Goal: Task Accomplishment & Management: Use online tool/utility

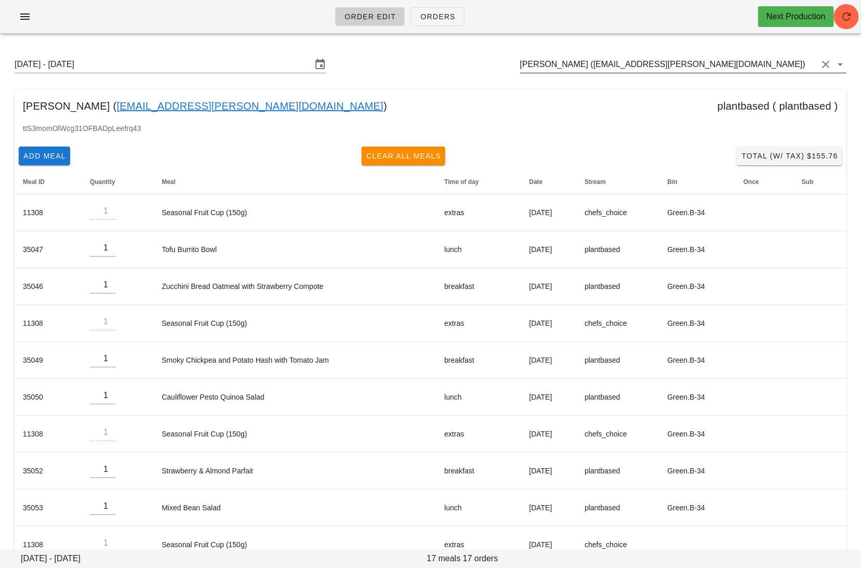
click at [716, 64] on input "Dorothy Howay (fleur.sweetman@yahoo.com)" at bounding box center [668, 64] width 297 height 17
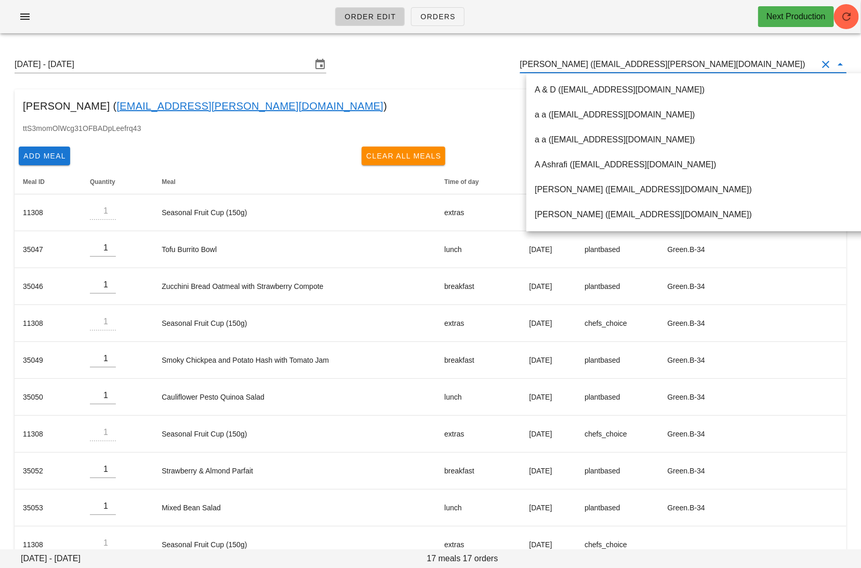
paste input "[EMAIL_ADDRESS][DOMAIN_NAME]"
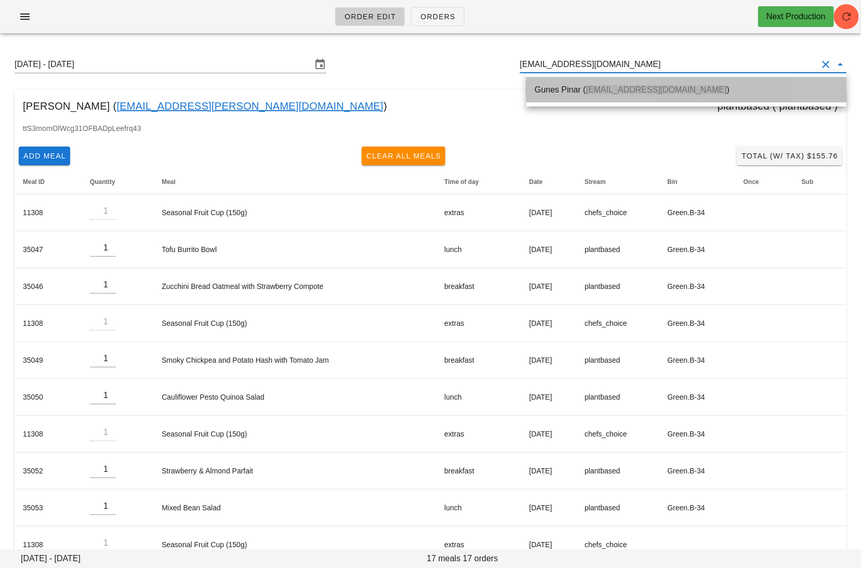
click at [565, 88] on div "Gunes Pinar ( gunes.pinar.97@gmail.com )" at bounding box center [686, 90] width 303 height 10
type input "Gunes Pinar (gunes.pinar.97@gmail.com)"
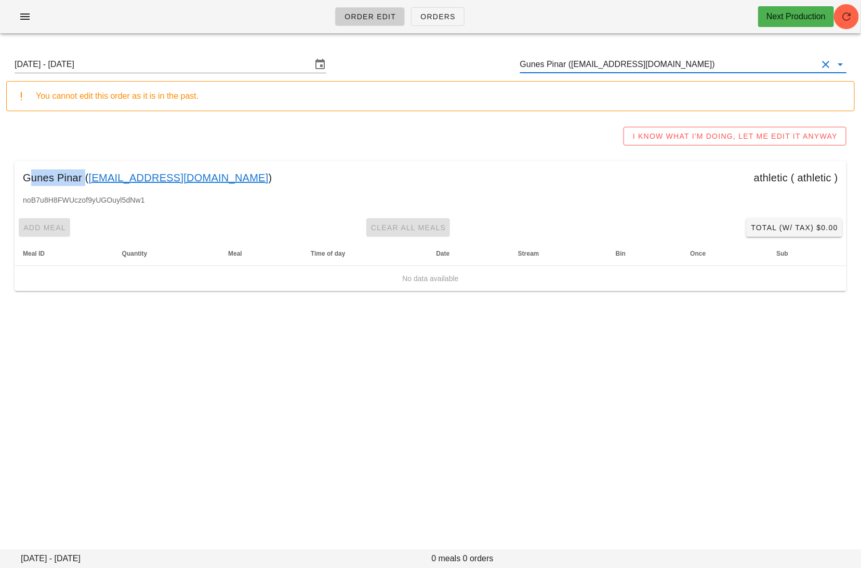
drag, startPoint x: 81, startPoint y: 179, endPoint x: 10, endPoint y: 178, distance: 71.2
click at [10, 178] on div "Sunday August 10 - Saturday August 16 Gunes Pinar (gunes.pinar.97@gmail.com) Yo…" at bounding box center [430, 174] width 861 height 264
copy div "Gunes Pinar"
click at [178, 173] on link "[EMAIL_ADDRESS][DOMAIN_NAME]" at bounding box center [179, 177] width 180 height 17
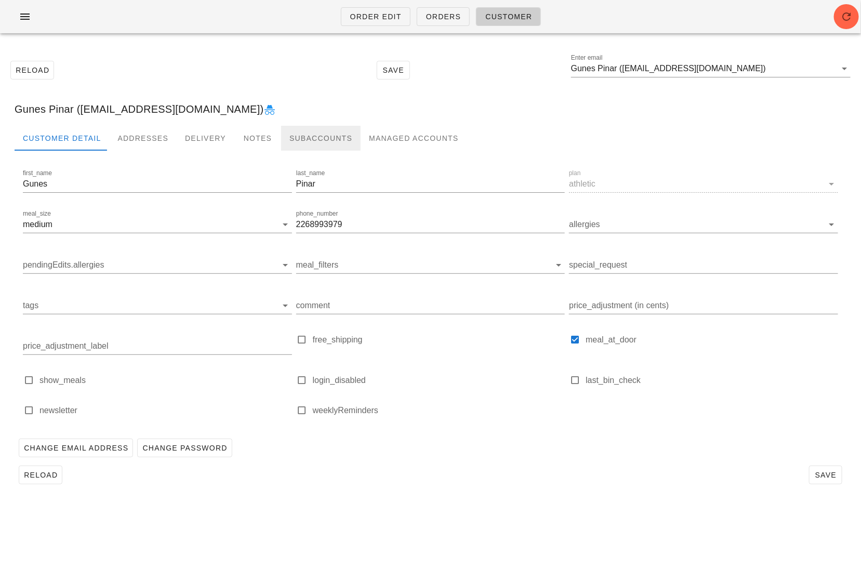
click at [310, 135] on div "Subaccounts" at bounding box center [321, 138] width 80 height 25
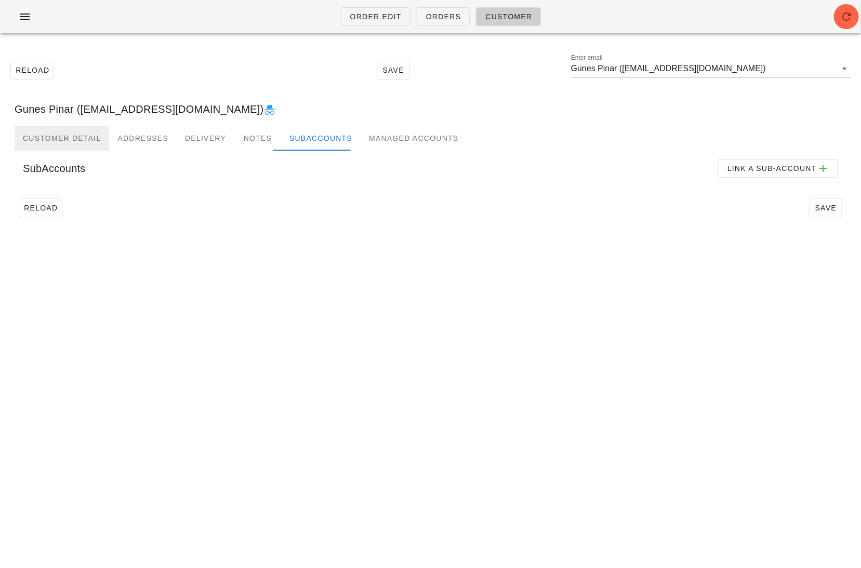
click at [65, 134] on div "Customer Detail" at bounding box center [62, 138] width 95 height 25
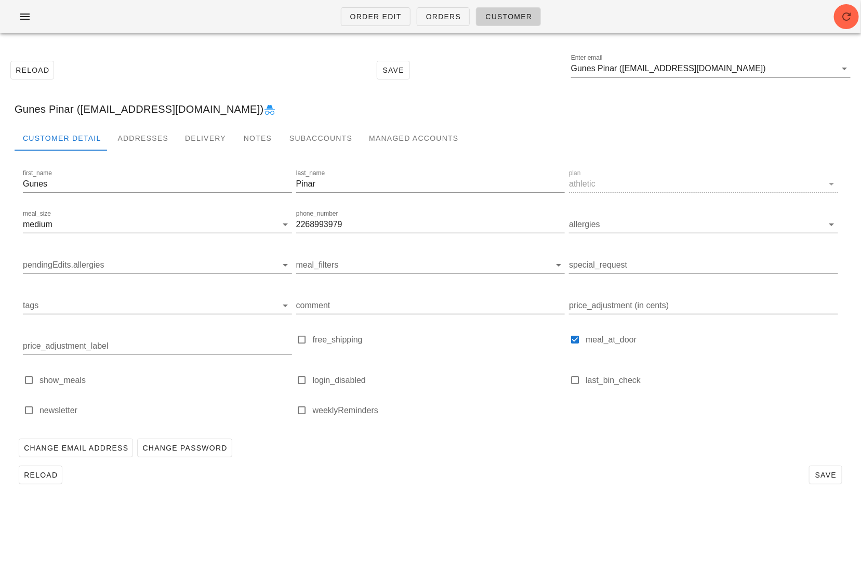
click at [746, 66] on input "Gunes Pinar (gunes.pinar.97@gmail.com)" at bounding box center [703, 68] width 265 height 17
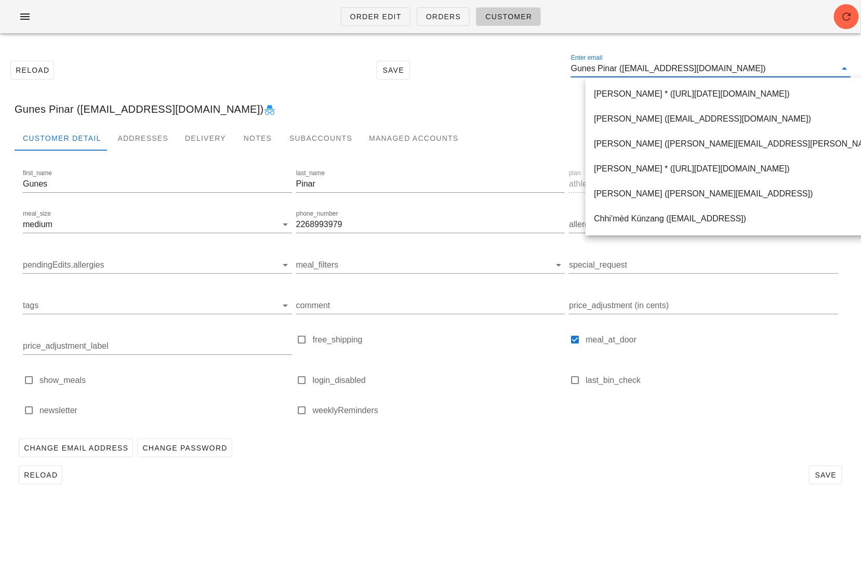
paste input "drewitt1990@gmail.com"
type input "drewitt1990@gmail.com"
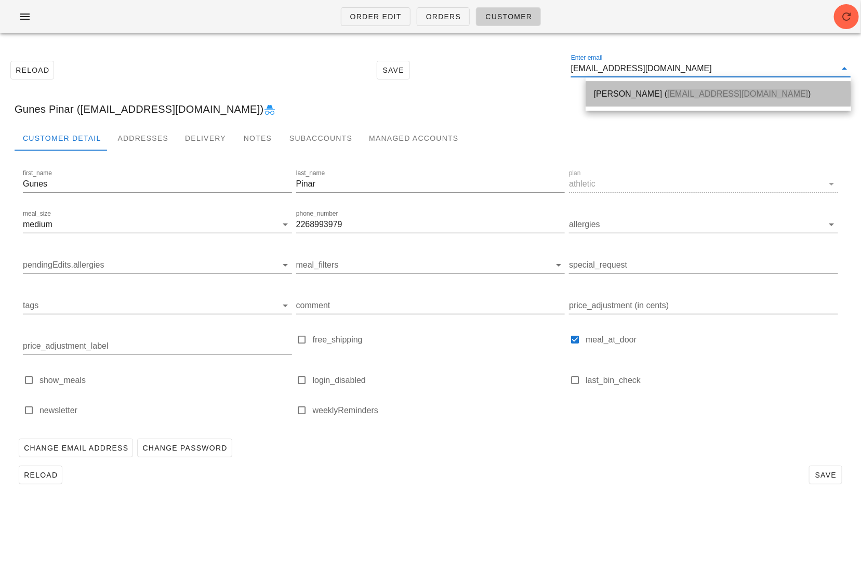
click at [612, 97] on div "Nicole Badash ( drewitt1990@gmail.com )" at bounding box center [718, 94] width 249 height 10
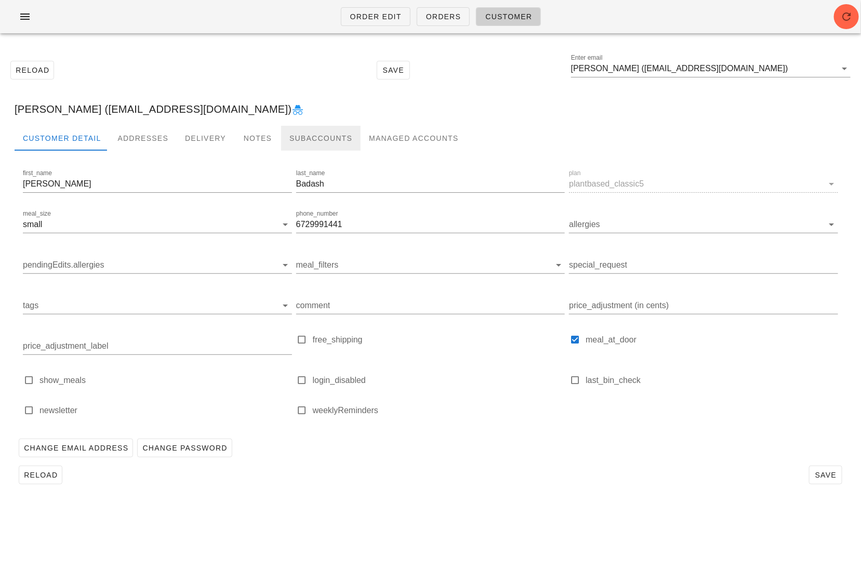
click at [302, 134] on div "Subaccounts" at bounding box center [321, 138] width 80 height 25
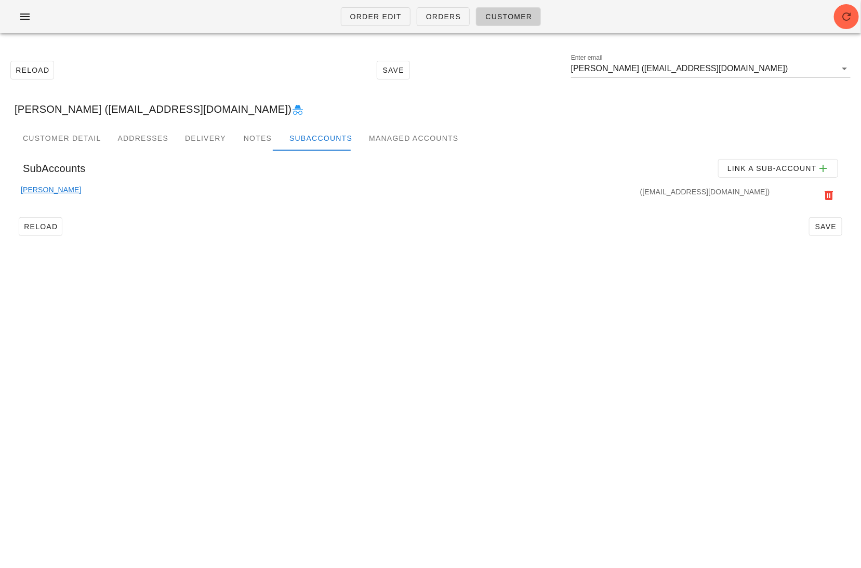
click at [43, 189] on link "Dan Badash" at bounding box center [51, 195] width 60 height 23
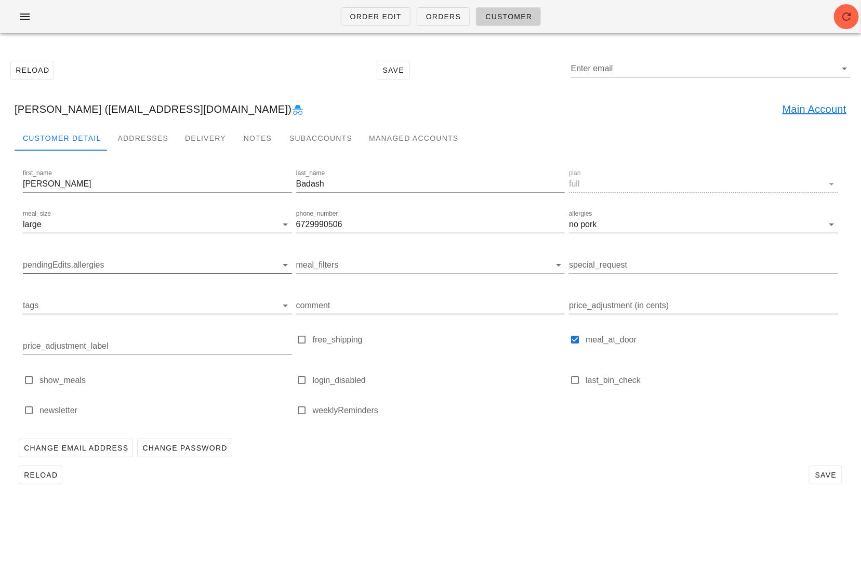
click at [69, 254] on div "pendingEdits.allergies" at bounding box center [157, 267] width 269 height 34
click at [80, 269] on input "pendingEdits.allergies" at bounding box center [149, 265] width 253 height 17
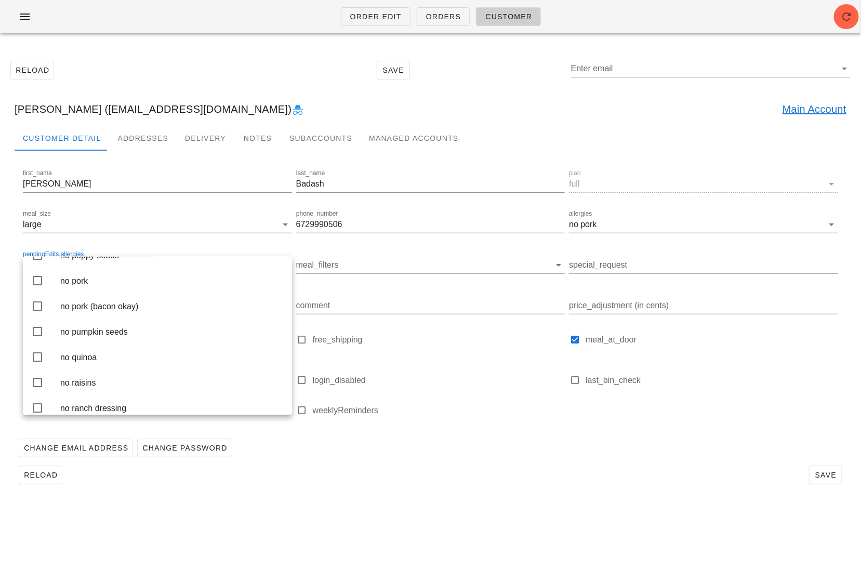
scroll to position [1879, 0]
click at [127, 290] on div "no pork" at bounding box center [171, 279] width 223 height 22
click at [146, 261] on div "no shellfish" at bounding box center [171, 250] width 223 height 22
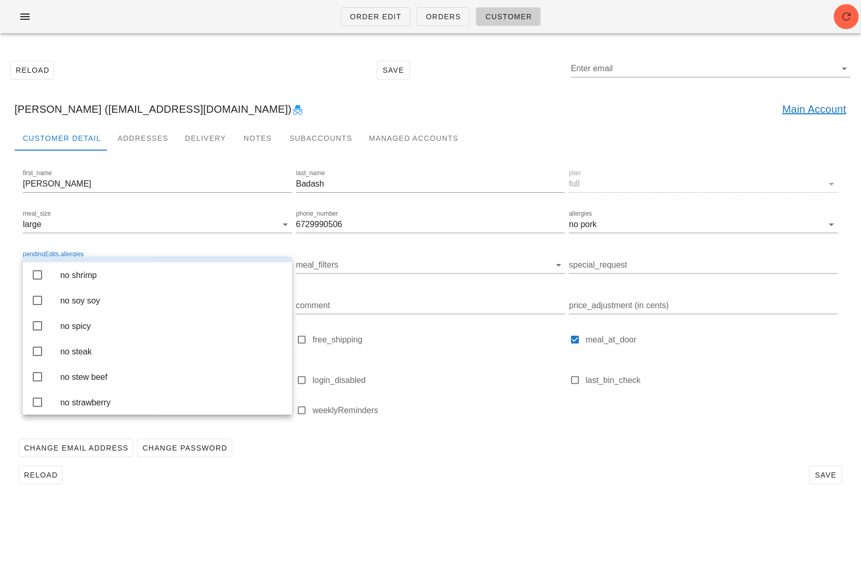
click at [419, 429] on div "first_name Dan last_name Badash plan full meal_size large phone_number 67299905…" at bounding box center [431, 299] width 832 height 269
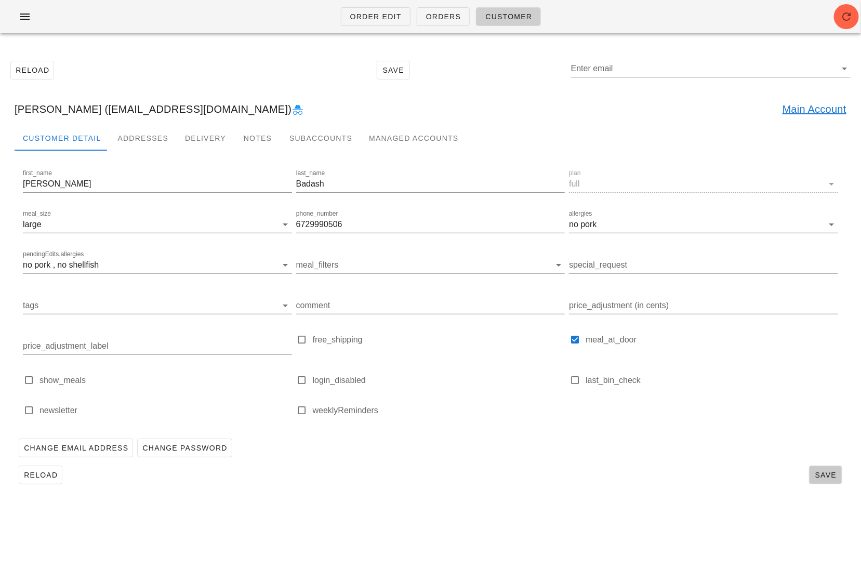
click at [819, 478] on span "Save" at bounding box center [826, 475] width 24 height 8
click at [665, 65] on input "Enter email" at bounding box center [703, 68] width 265 height 17
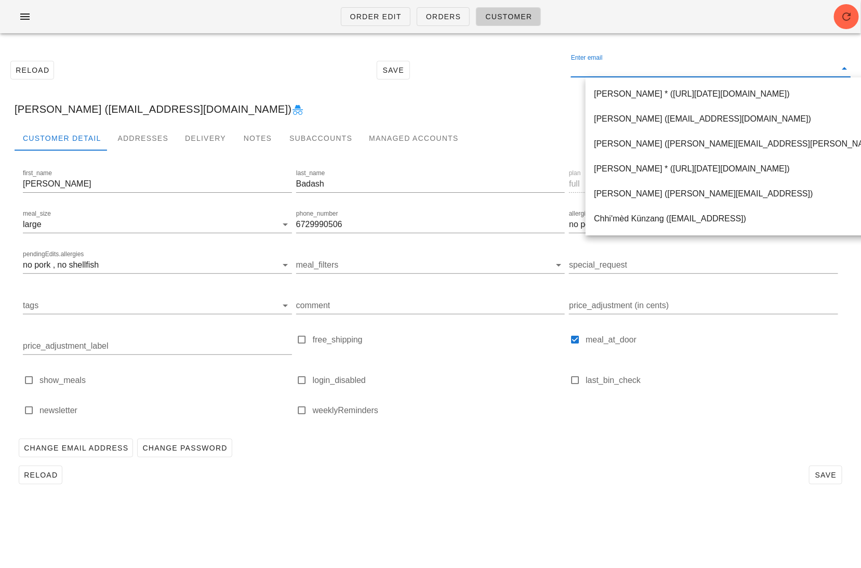
paste input "<lara.naim13@gmail.com"
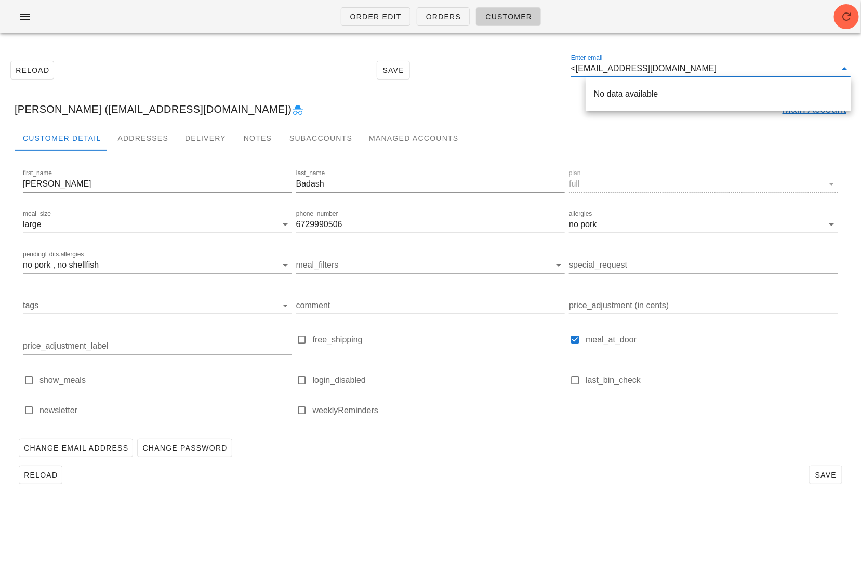
click at [590, 68] on input "<lara.naim13@gmail.com" at bounding box center [703, 68] width 265 height 17
click at [630, 87] on div "No data available" at bounding box center [718, 94] width 249 height 22
click at [688, 65] on input "lara.naim13@gmail.com" at bounding box center [703, 68] width 265 height 17
drag, startPoint x: 676, startPoint y: 68, endPoint x: 572, endPoint y: 67, distance: 103.9
click at [566, 67] on div "Reload Save Enter email lara.naim13@gmail.co" at bounding box center [430, 70] width 849 height 45
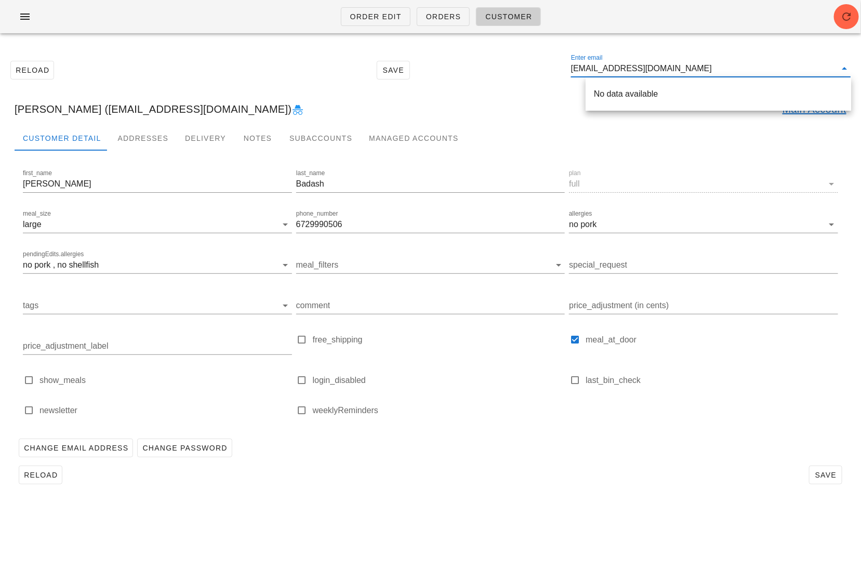
paste input "remix7joker@gmail.com"
type input "remix7joker@gmail.com"
click at [655, 84] on div "Lu Yin ( remix7joker@gmail.com )" at bounding box center [718, 94] width 249 height 22
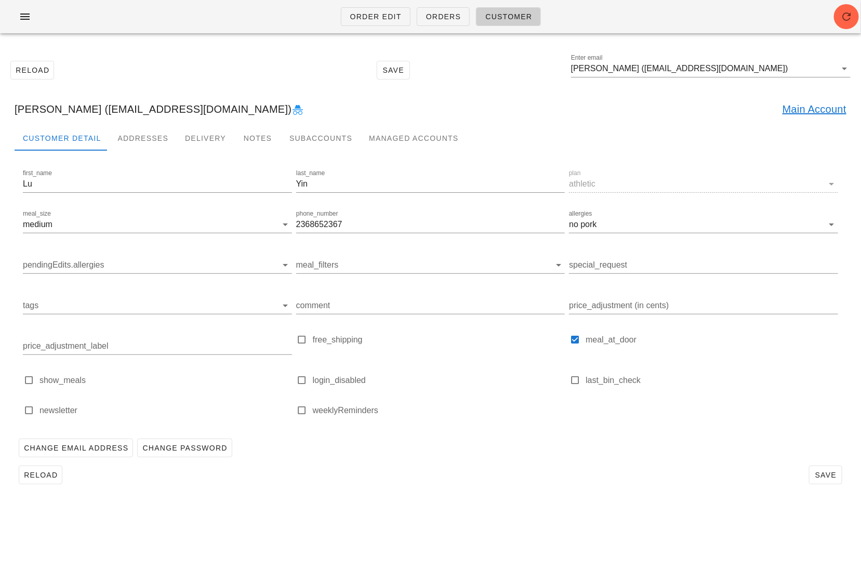
click at [825, 103] on link "Main Account" at bounding box center [815, 109] width 64 height 17
drag, startPoint x: 175, startPoint y: 111, endPoint x: 58, endPoint y: 111, distance: 116.4
click at [58, 111] on div "Huai Lin (migo800522@gmail.com)" at bounding box center [430, 109] width 849 height 33
copy div "migo800522@gmail.com"
click at [730, 72] on input "Huai Lin (migo800522@gmail.com)" at bounding box center [703, 68] width 265 height 17
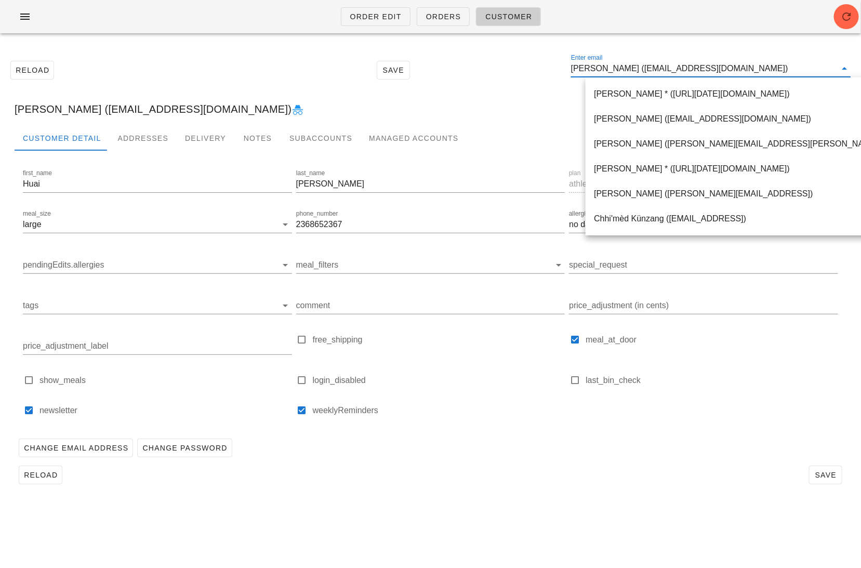
paste input "brook@logiforms.com"
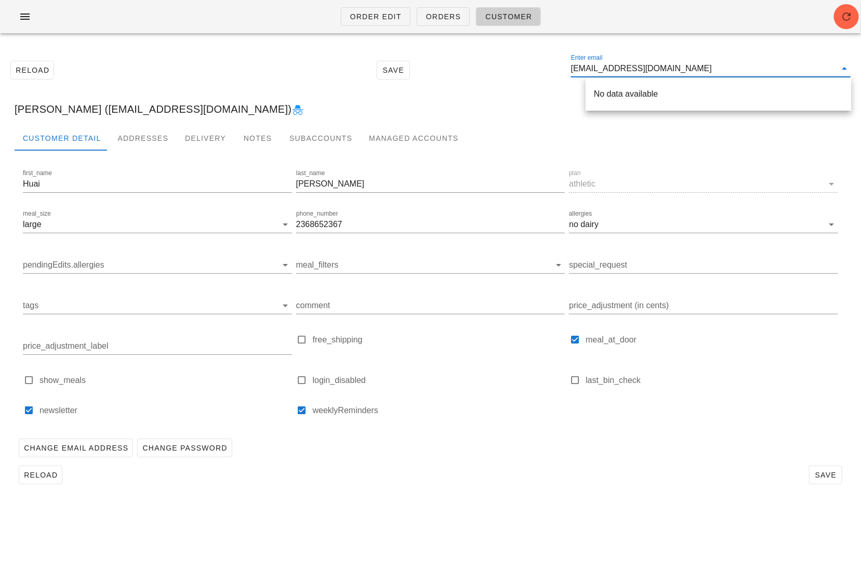
click at [588, 66] on input "brook@logiforms.com" at bounding box center [703, 68] width 265 height 17
click at [39, 27] on div "Order Edit Orders Customer" at bounding box center [430, 16] width 861 height 33
type input "Huai Lin (migo800522@gmail.com)"
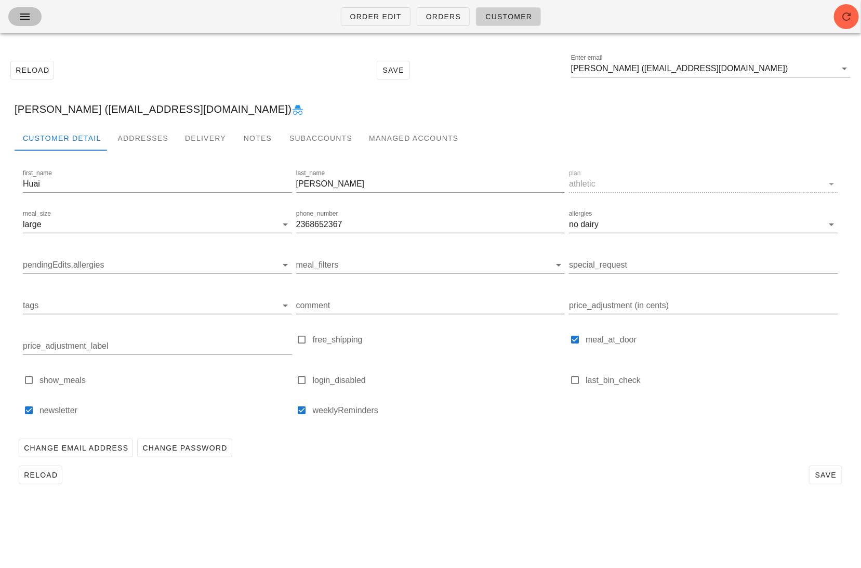
click at [28, 19] on icon "button" at bounding box center [25, 16] width 12 height 12
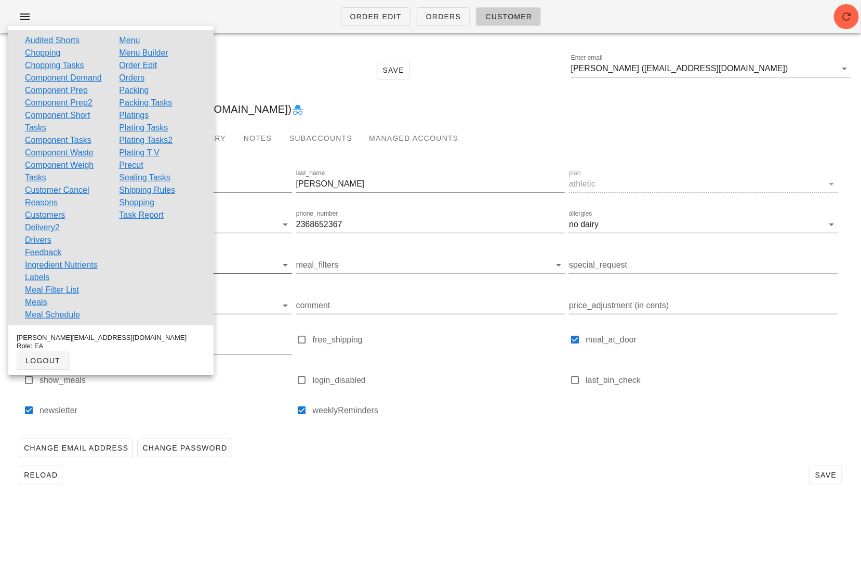
click at [52, 259] on link "Feedback" at bounding box center [43, 252] width 36 height 12
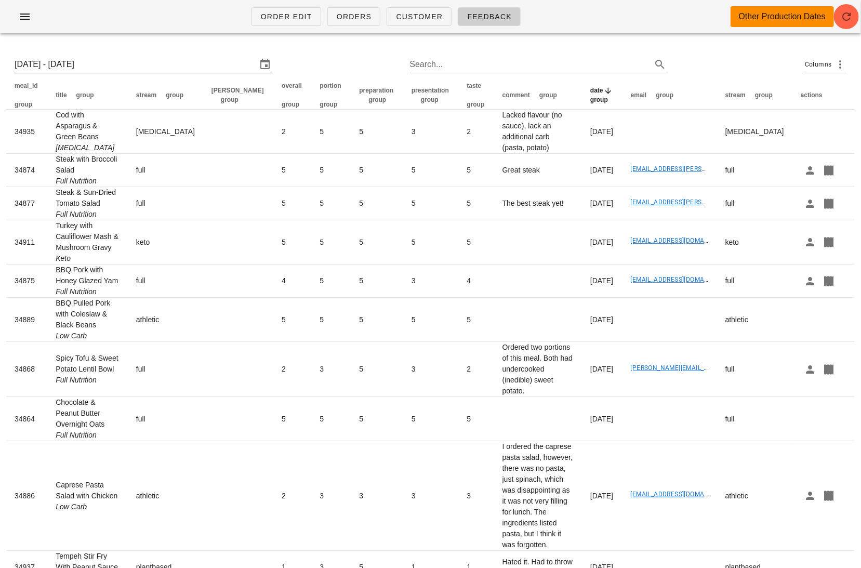
click at [104, 62] on input "Sun 3 Aug 2025 - Sun 10 Aug 2025" at bounding box center [136, 64] width 242 height 17
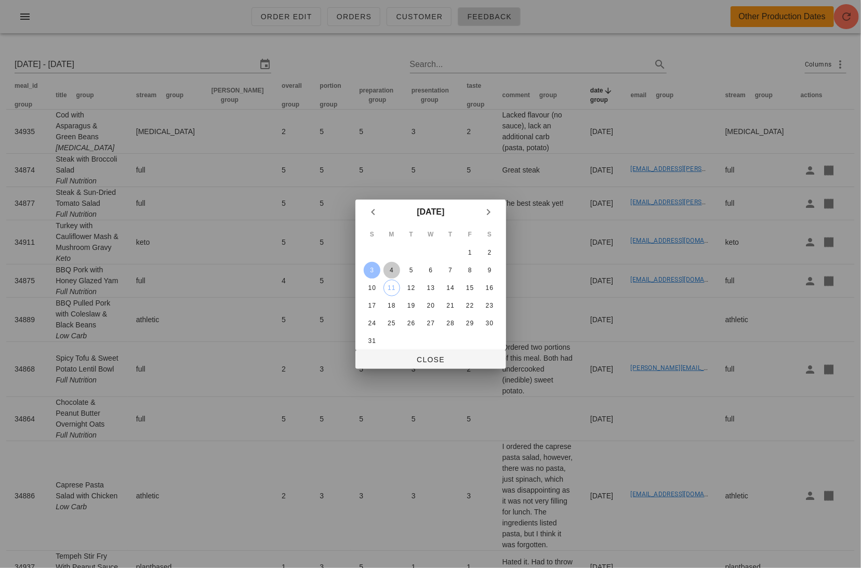
click at [390, 269] on div "4" at bounding box center [391, 270] width 17 height 7
click at [371, 287] on div "10" at bounding box center [371, 287] width 17 height 7
click at [393, 270] on div "4" at bounding box center [391, 270] width 17 height 7
type input "Mon 4 Aug 2025 - Sun 10 Aug 2025"
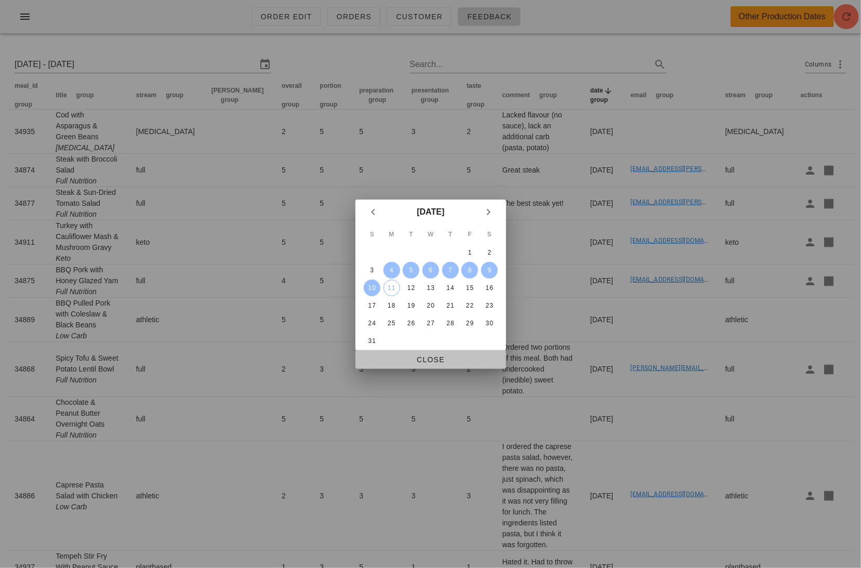
click at [458, 362] on span "Close" at bounding box center [431, 359] width 134 height 8
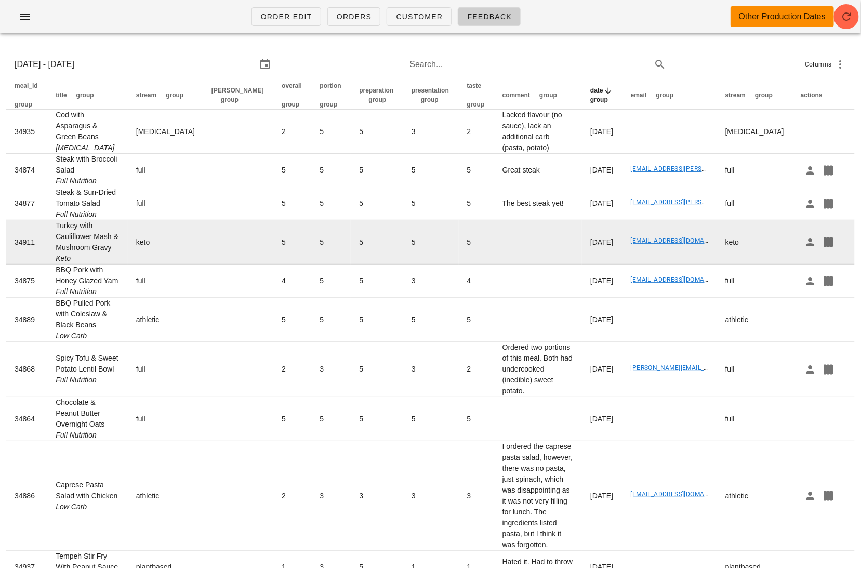
scroll to position [61, 0]
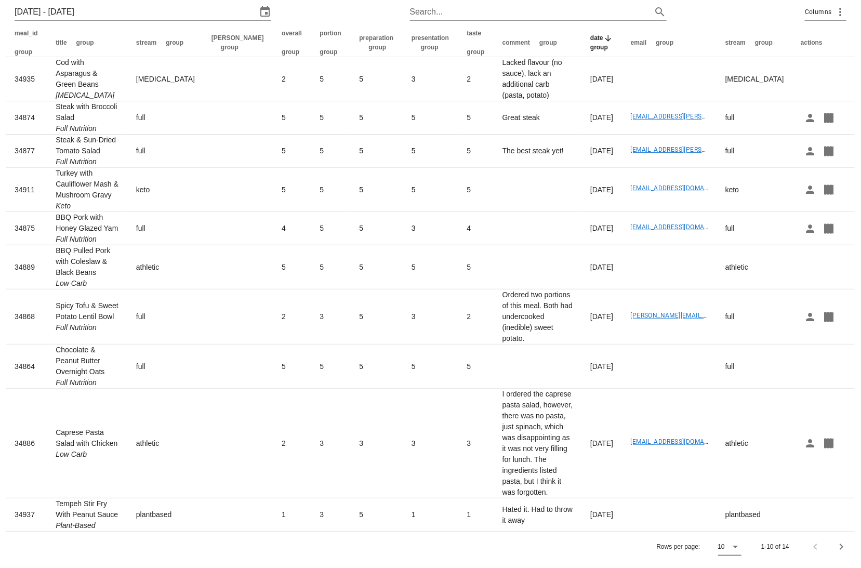
click at [740, 548] on icon at bounding box center [735, 546] width 12 height 12
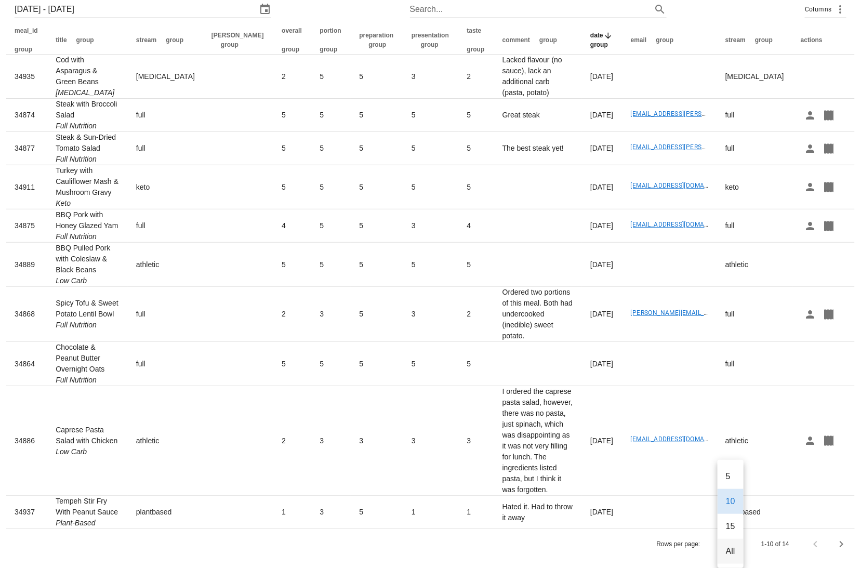
click at [730, 548] on div "All" at bounding box center [730, 551] width 9 height 10
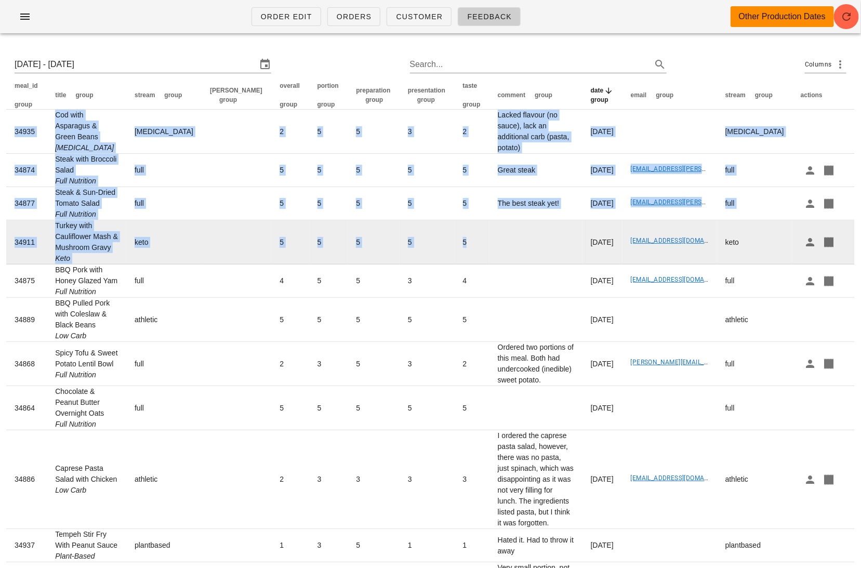
scroll to position [227, 0]
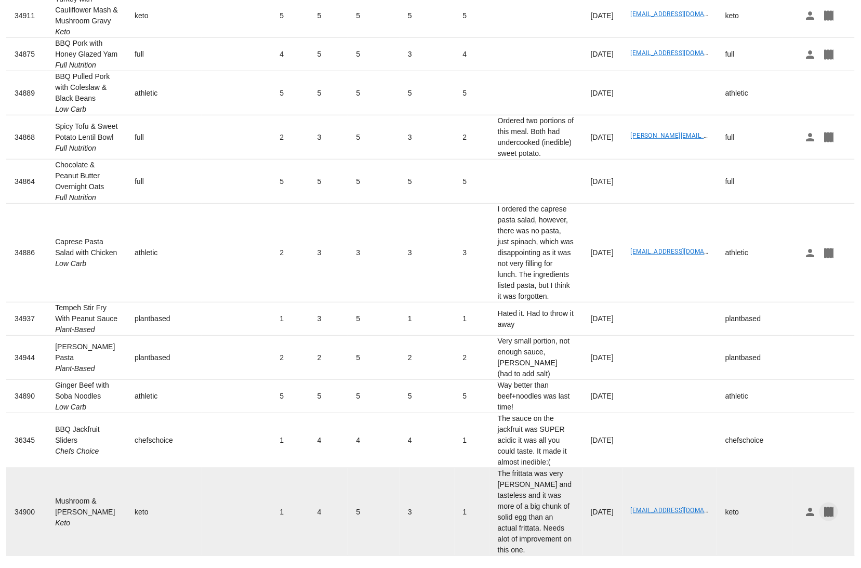
drag, startPoint x: 4, startPoint y: 84, endPoint x: 833, endPoint y: 507, distance: 930.4
click at [833, 507] on div "Mon 4 Aug 2025 - Sun 10 Aug 2025 Search... Columns meal_id group title group st…" at bounding box center [430, 203] width 861 height 777
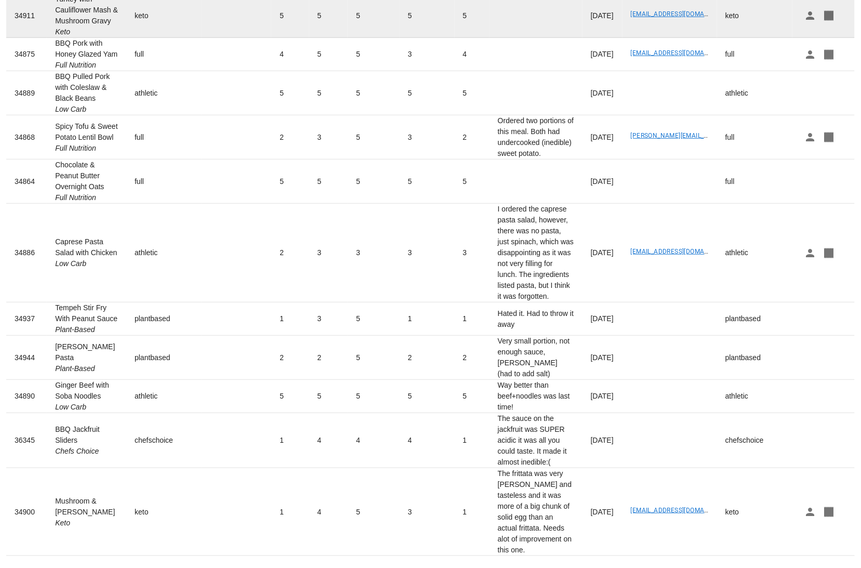
click at [271, 35] on td "5" at bounding box center [289, 16] width 37 height 44
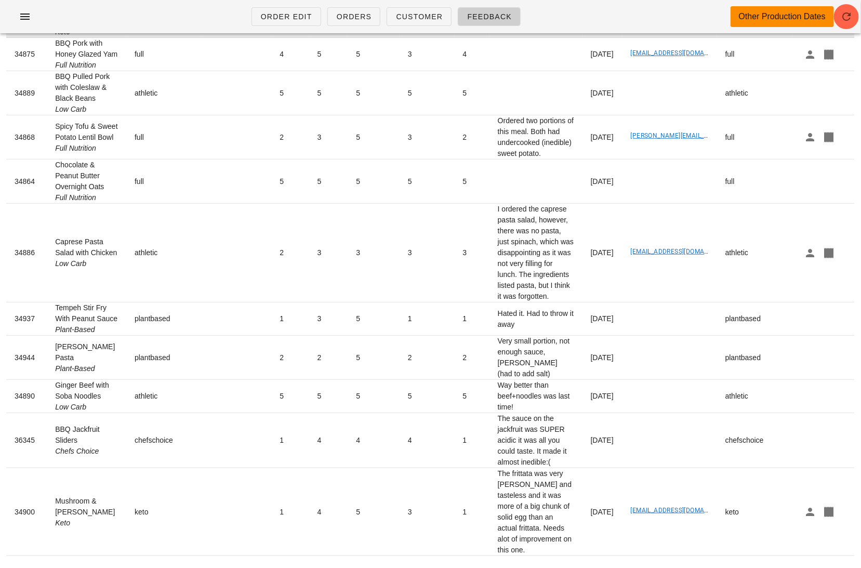
scroll to position [0, 0]
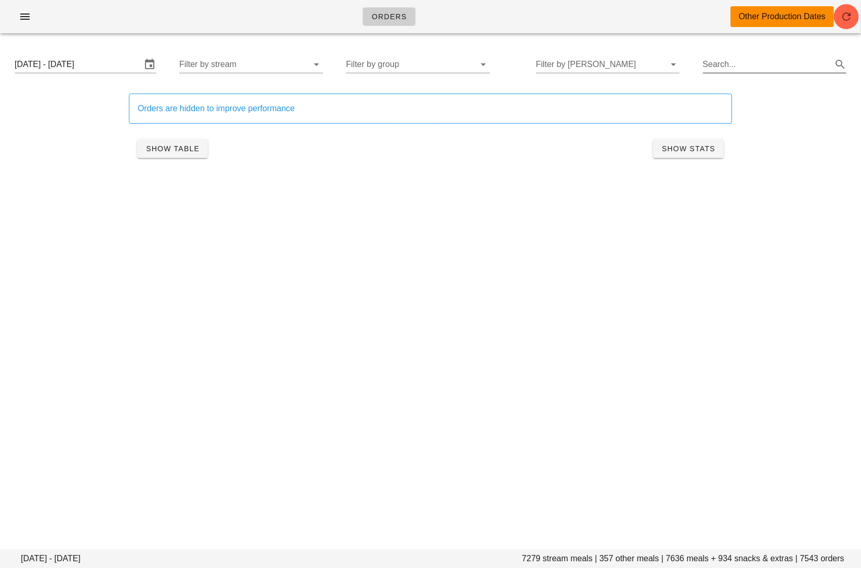
click at [750, 59] on input "Search..." at bounding box center [766, 64] width 127 height 17
paste input "[EMAIL_ADDRESS][DOMAIN_NAME]"
type input "[EMAIL_ADDRESS][DOMAIN_NAME]"
click at [22, 15] on icon "button" at bounding box center [25, 16] width 12 height 12
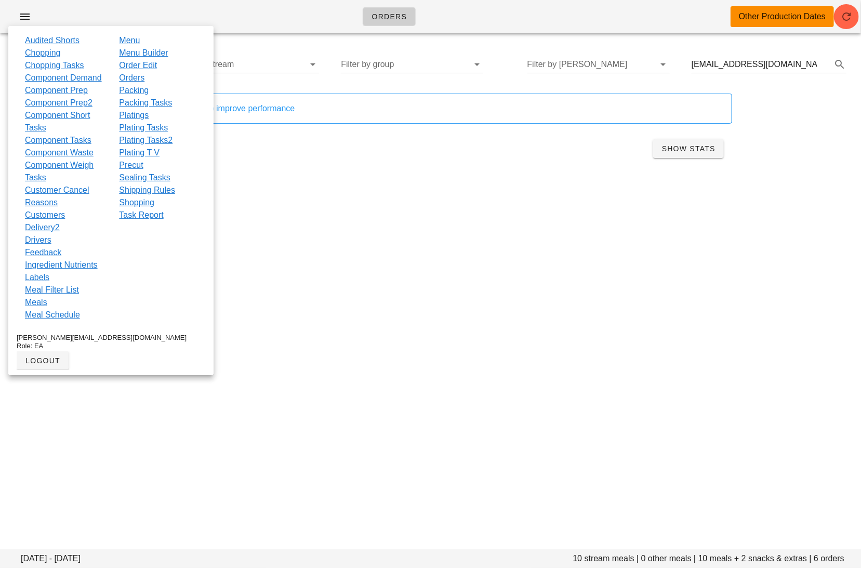
click at [326, 167] on div "Orders are hidden to improve performance Show Table Show Stats" at bounding box center [431, 129] width 616 height 84
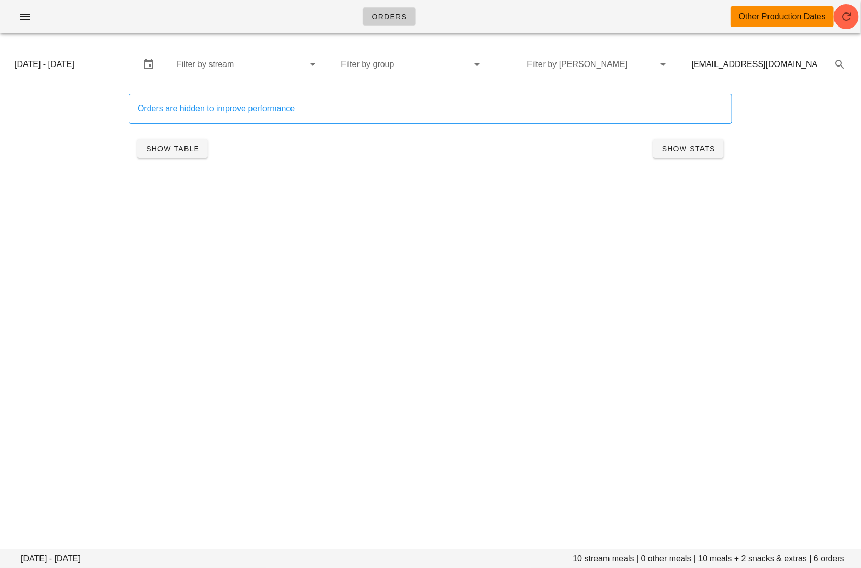
click at [95, 67] on input "[DATE] - [DATE]" at bounding box center [78, 64] width 126 height 17
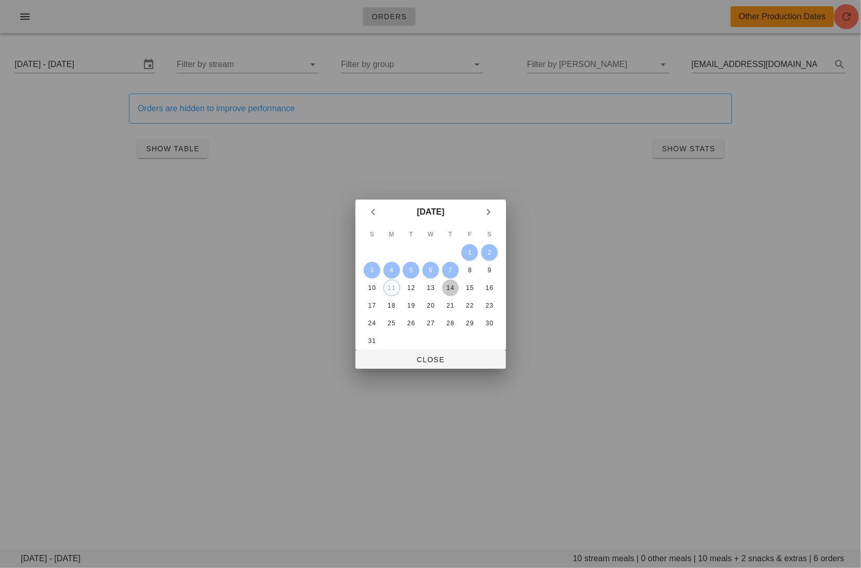
click at [450, 284] on div "14" at bounding box center [450, 287] width 17 height 7
click at [492, 285] on div "16" at bounding box center [489, 287] width 17 height 7
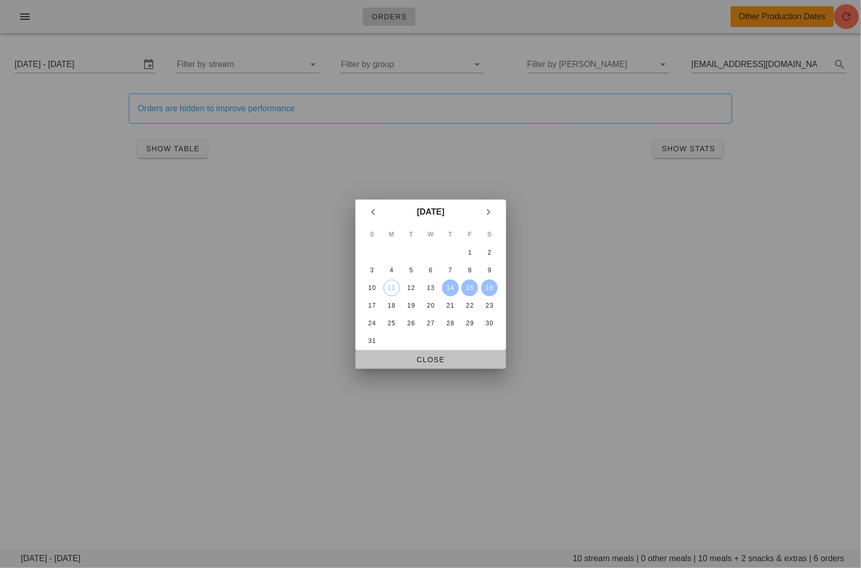
click at [451, 361] on span "Close" at bounding box center [431, 359] width 134 height 8
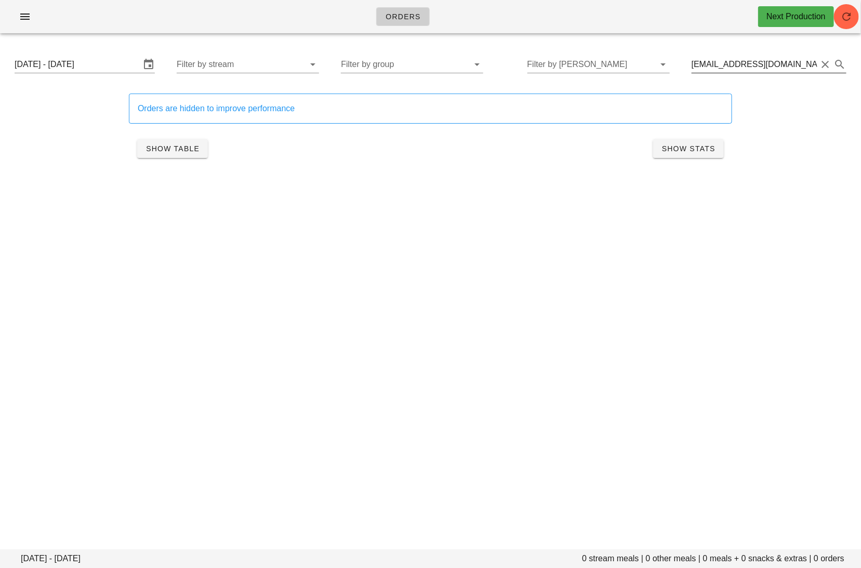
click at [826, 63] on button "Clear Search..." at bounding box center [826, 64] width 12 height 12
click at [272, 66] on input "Filter by stream" at bounding box center [242, 64] width 127 height 17
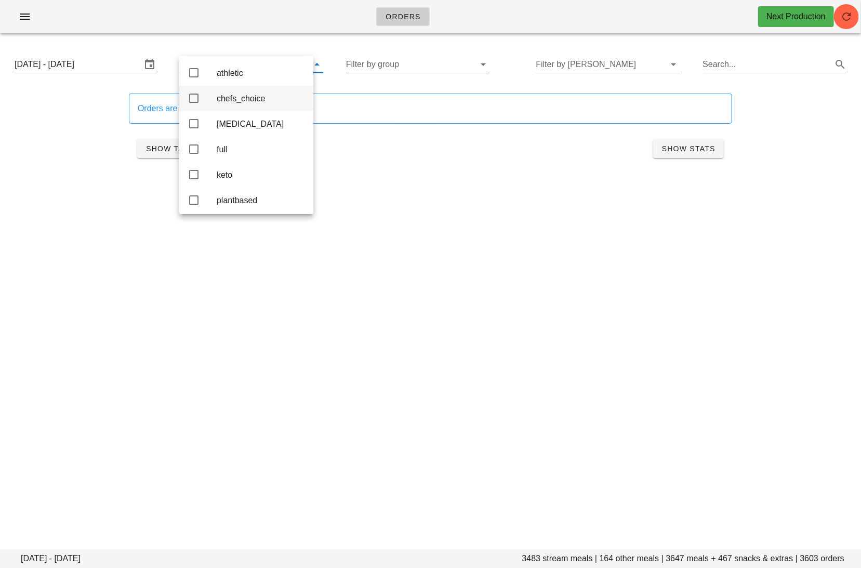
click at [267, 97] on div "chefs_choice" at bounding box center [261, 99] width 88 height 10
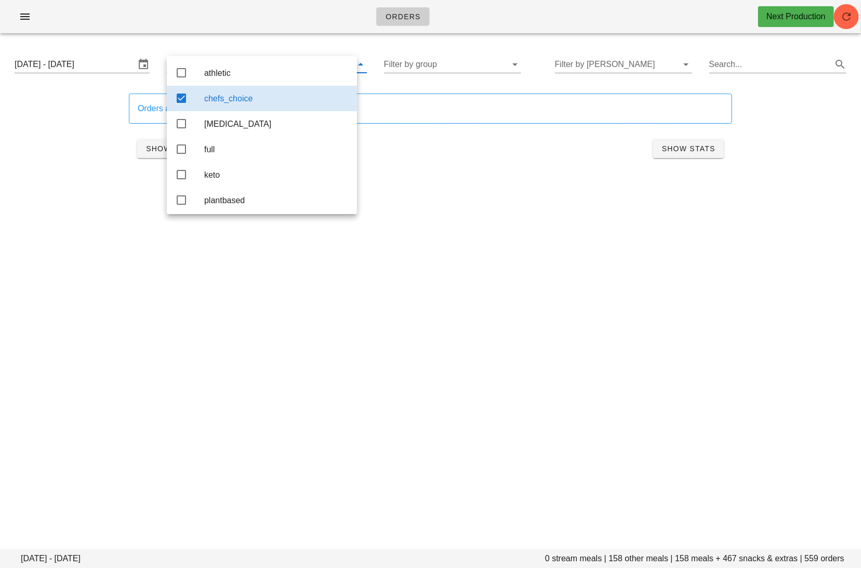
click at [486, 308] on div "Orders Next Production [DATE] - [DATE] 0 stream meals | 158 other meals | 158 m…" at bounding box center [430, 284] width 861 height 568
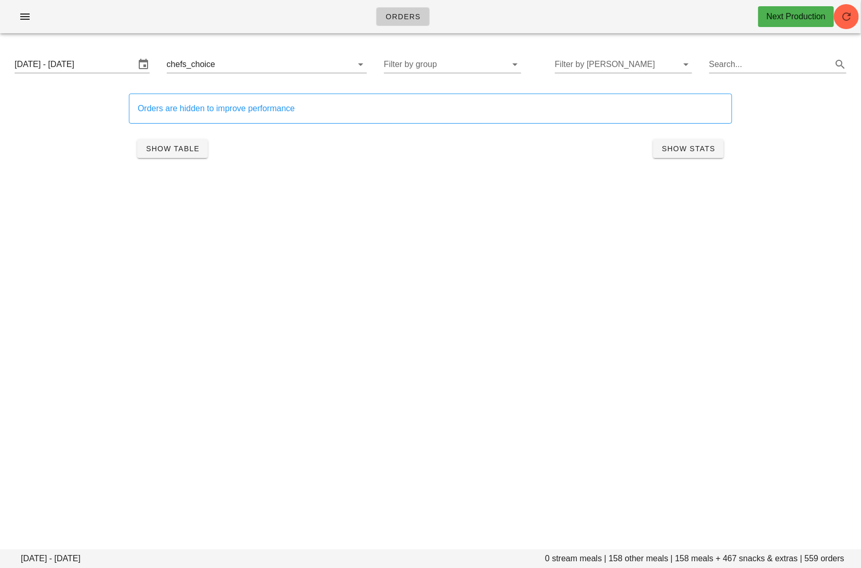
click at [191, 165] on div "Show Table Show Stats" at bounding box center [430, 148] width 603 height 33
click at [183, 160] on div "Show Table Show Stats" at bounding box center [430, 148] width 603 height 33
click at [174, 152] on span "Show Table" at bounding box center [173, 148] width 54 height 8
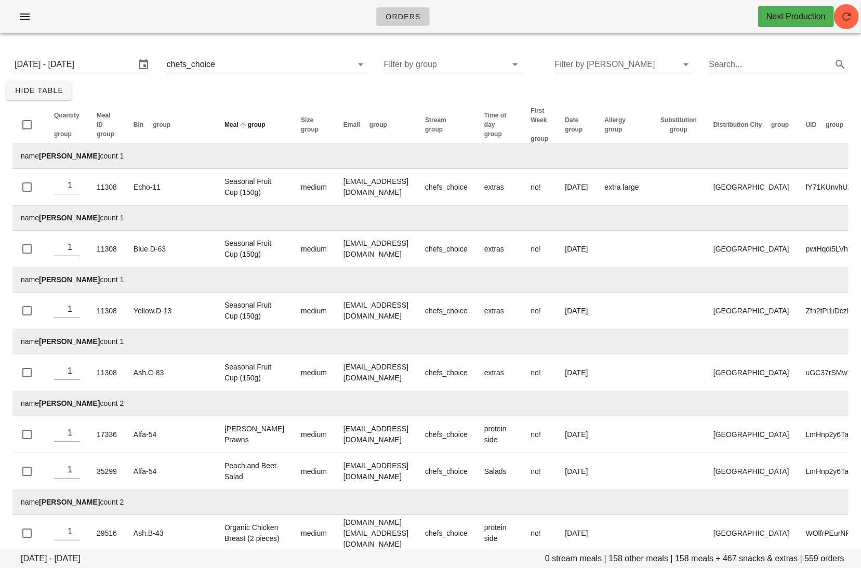
click at [216, 134] on th "Meal group" at bounding box center [254, 125] width 76 height 38
click at [248, 128] on span "group" at bounding box center [257, 124] width 18 height 7
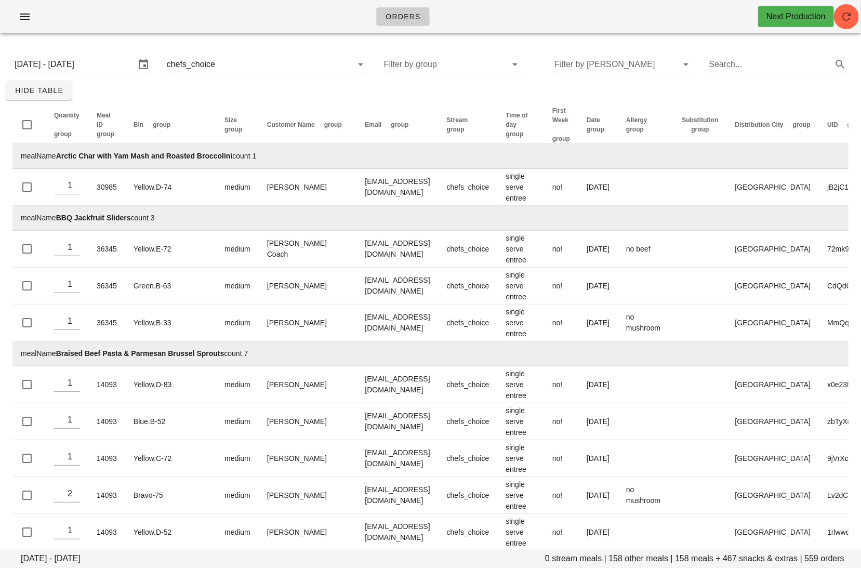
click at [416, 73] on div "[DATE] - [DATE] chefs_choice Filter by group Filter by [PERSON_NAME] Search..." at bounding box center [430, 64] width 849 height 33
click at [426, 68] on input "Filter by group" at bounding box center [444, 64] width 121 height 17
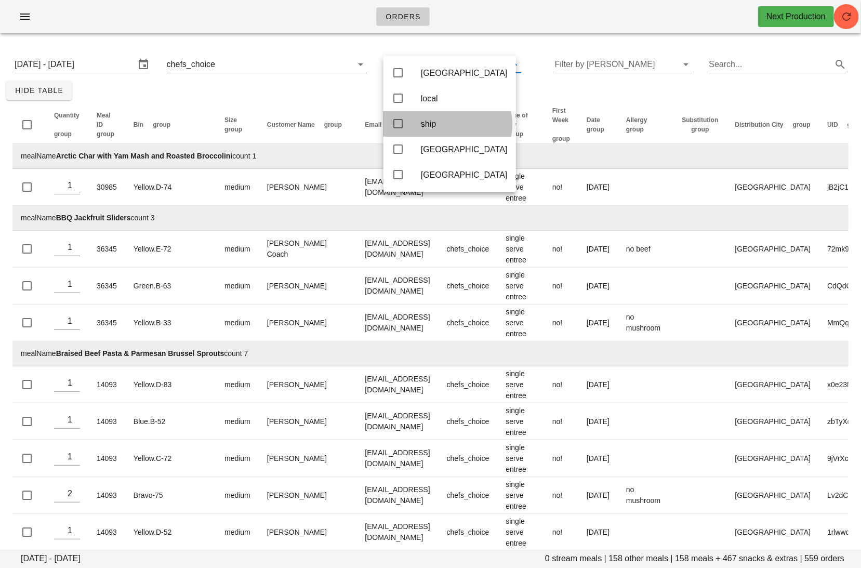
click at [426, 124] on div "ship" at bounding box center [464, 124] width 87 height 10
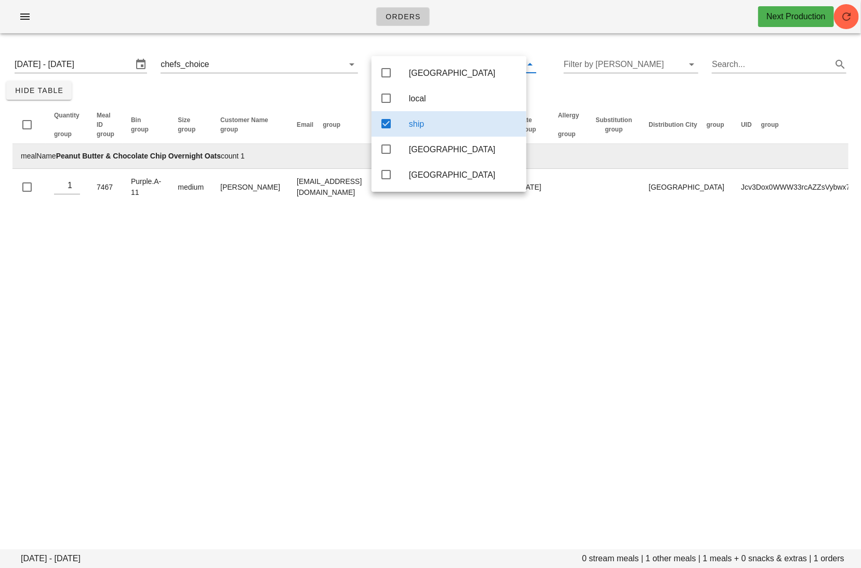
click at [547, 260] on div "Orders Next Production [DATE] - [DATE] 0 stream meals | 1 other meals | 1 meals…" at bounding box center [430, 284] width 861 height 568
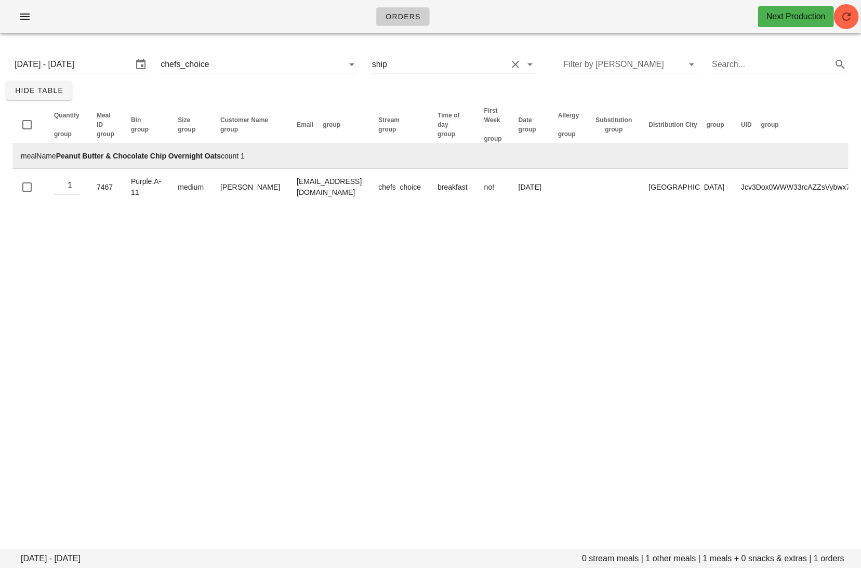
click at [418, 66] on input "text" at bounding box center [448, 64] width 118 height 17
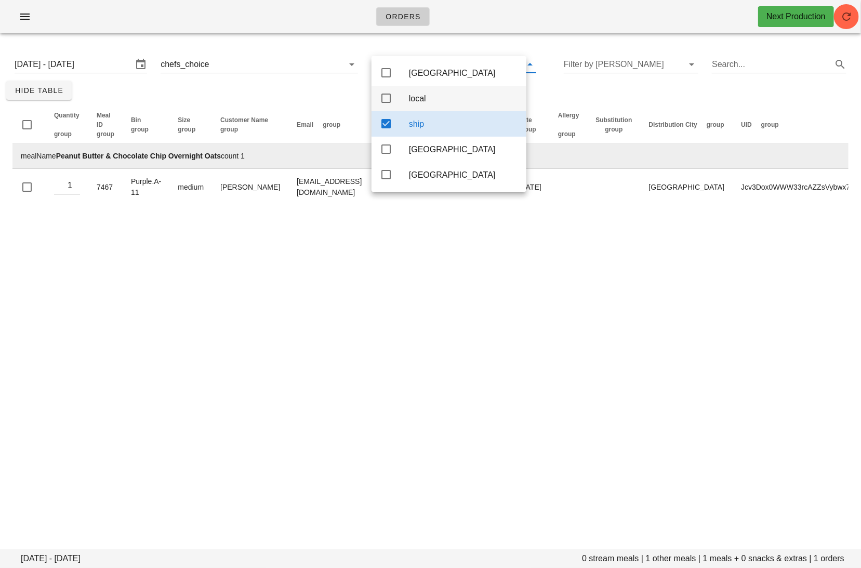
click at [428, 97] on div "local" at bounding box center [463, 99] width 109 height 10
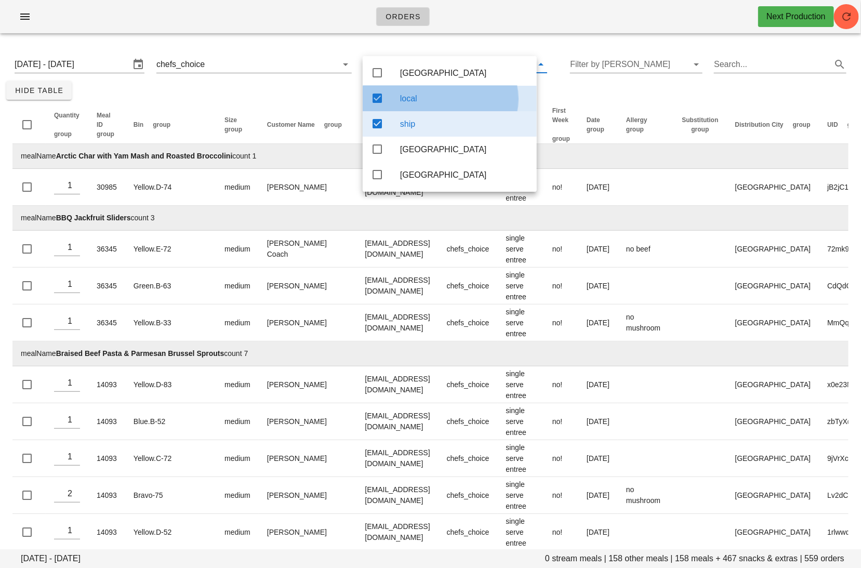
click at [386, 127] on div "ship" at bounding box center [450, 123] width 174 height 25
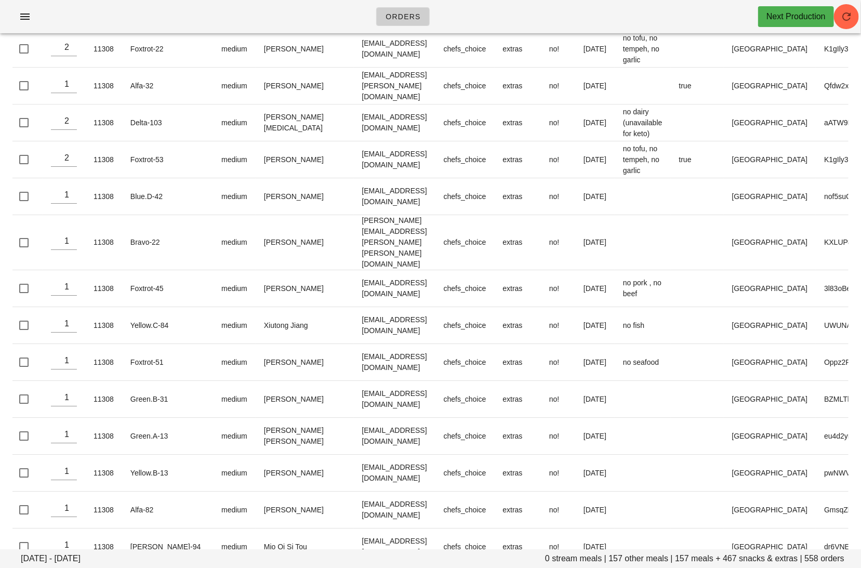
scroll to position [19338, 0]
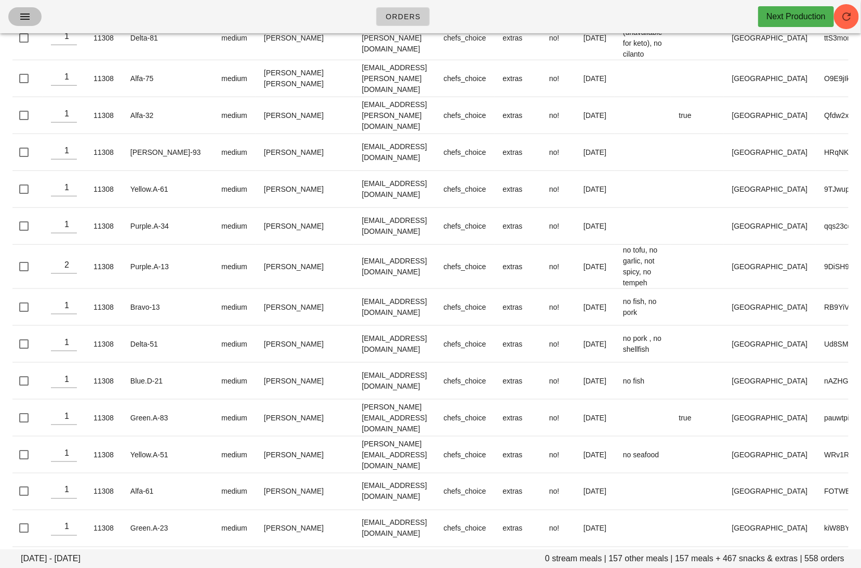
click at [31, 15] on icon "button" at bounding box center [25, 16] width 12 height 12
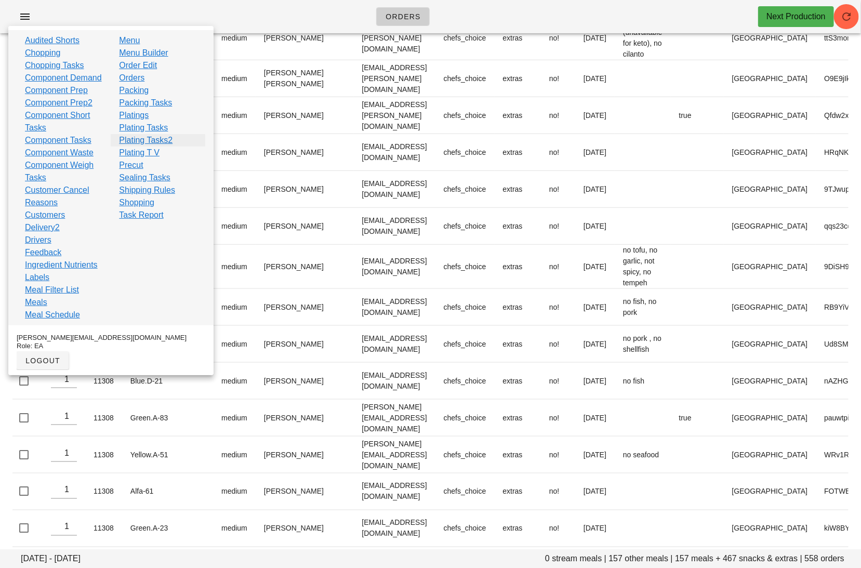
click at [169, 140] on link "Plating Tasks2" at bounding box center [146, 140] width 54 height 12
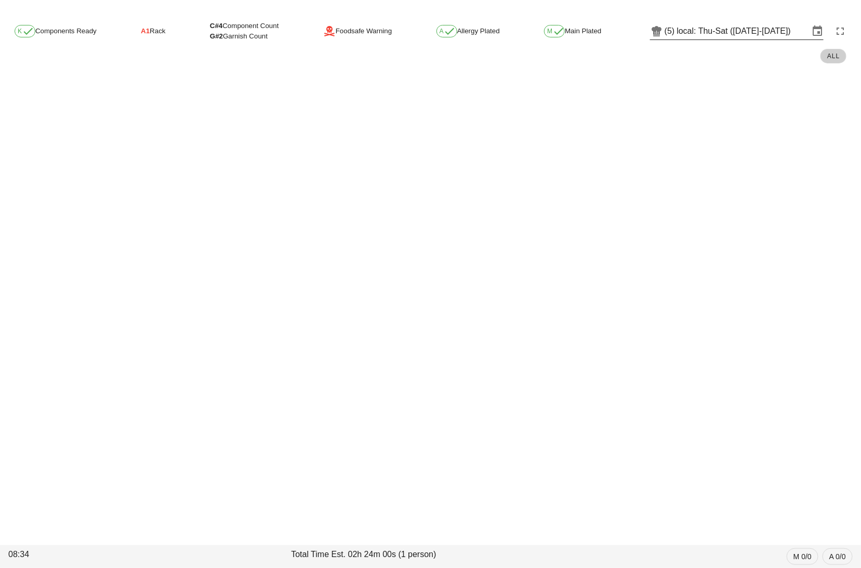
click at [701, 25] on input "local: Thu-Sat ([DATE]-[DATE])" at bounding box center [743, 31] width 132 height 17
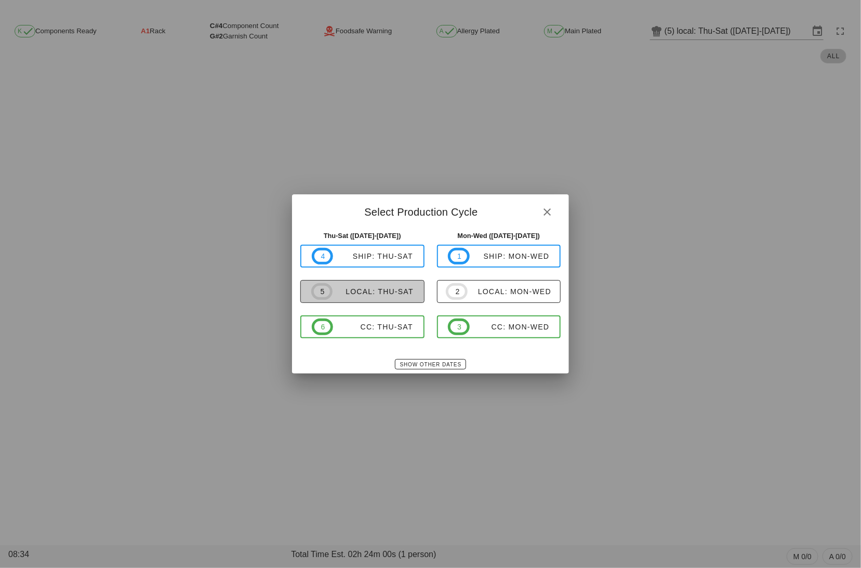
click at [384, 291] on div "local: Thu-Sat" at bounding box center [373, 291] width 81 height 8
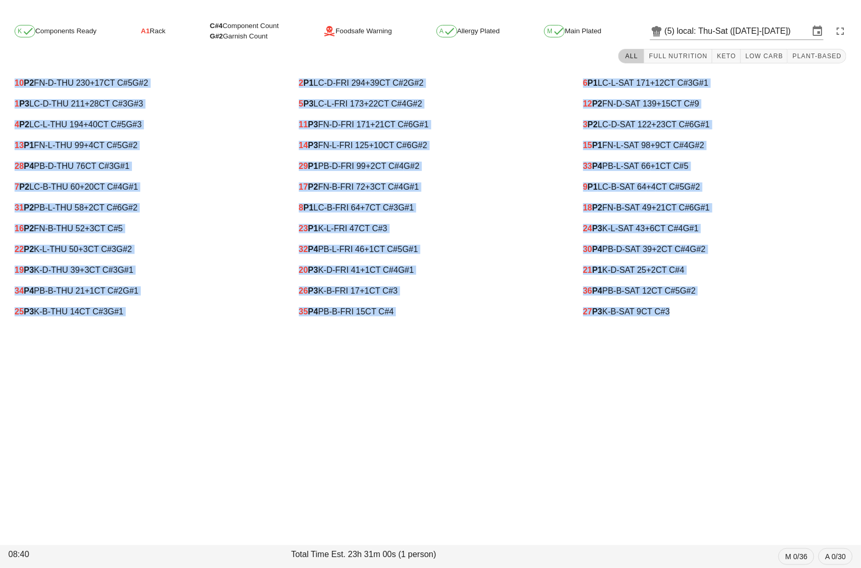
drag, startPoint x: 14, startPoint y: 83, endPoint x: 740, endPoint y: 311, distance: 761.5
click at [740, 311] on div "10 P2 FN-D-THU 230 +17 CT C#5 G#2 1 P3 LC-D-THU 211 +28 CT C#3 G#3 4 P2 LC-L-TH…" at bounding box center [430, 198] width 853 height 262
copy div "10 P2 FN-D-THU 230 +17 CT C#5 G#2 1 P3 LC-D-THU 211 +28 CT C#3 G#3 4 P2 LC-L-TH…"
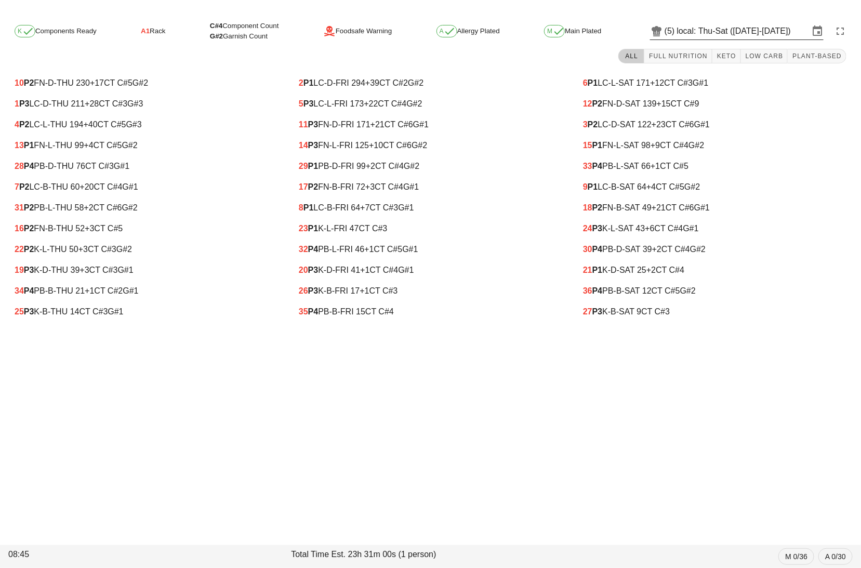
click at [722, 36] on input "local: Thu-Sat ([DATE]-[DATE])" at bounding box center [743, 31] width 132 height 17
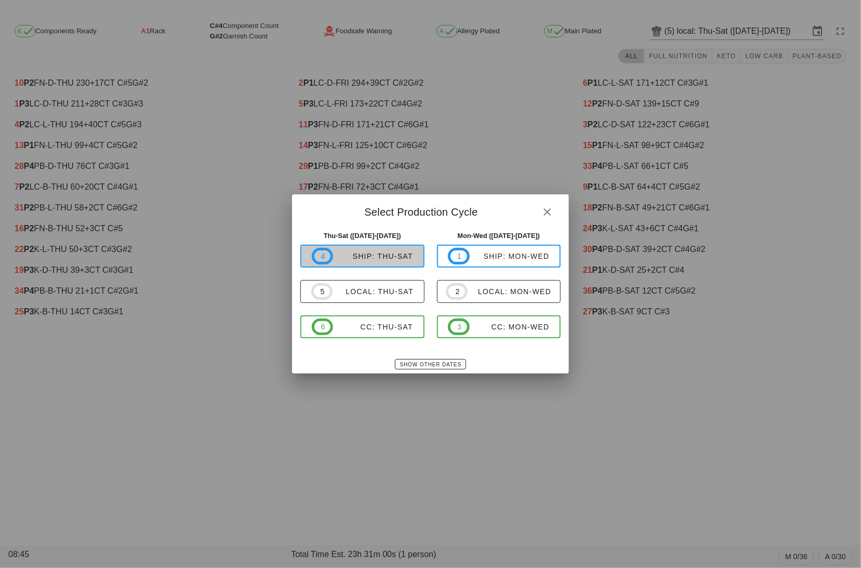
click at [361, 258] on div "ship: Thu-Sat" at bounding box center [373, 256] width 80 height 8
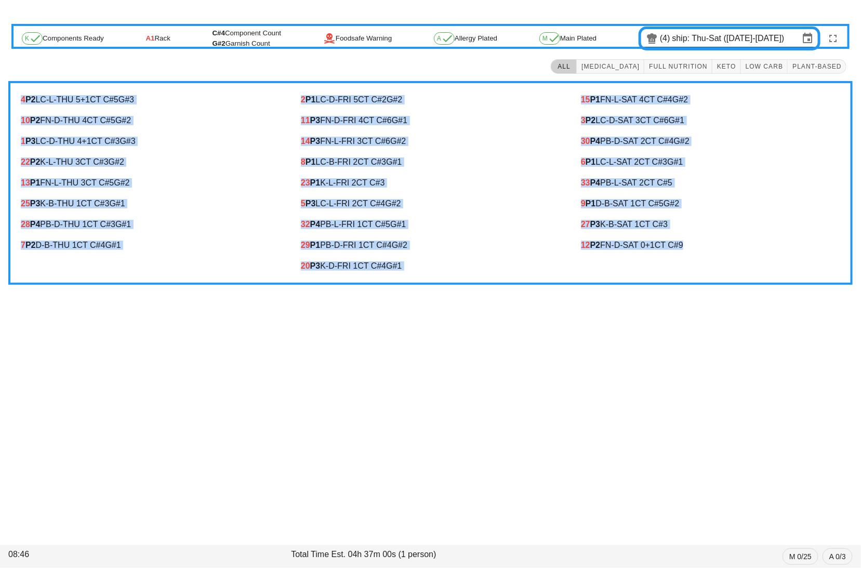
drag, startPoint x: 15, startPoint y: 99, endPoint x: 744, endPoint y: 254, distance: 744.9
click at [743, 254] on div "4 P2 LC-L-THU 5 +1 CT C#5 G#3 10 P2 FN-D-THU 4 CT C#5 G#2 1 P3 LC-D-THU 4 +1 CT…" at bounding box center [430, 183] width 844 height 204
copy div "4 P2 LC-L-THU 5 +1 CT C#5 G#3 10 P2 FN-D-THU 4 CT C#5 G#2 1 P3 LC-D-THU 4 +1 CT…"
click at [235, 139] on div "1 P3 LC-D-THU 4 +1 CT C#3 G#3" at bounding box center [150, 141] width 259 height 9
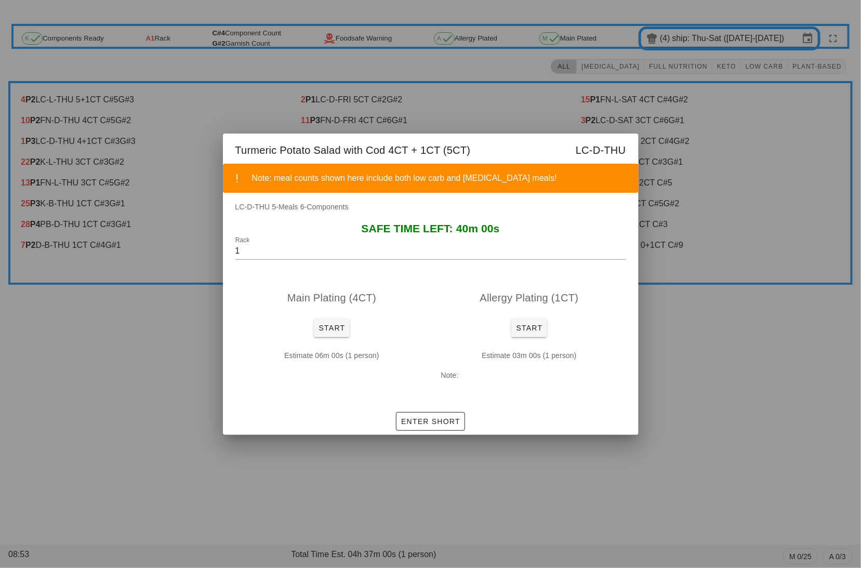
click at [722, 352] on div at bounding box center [430, 284] width 861 height 568
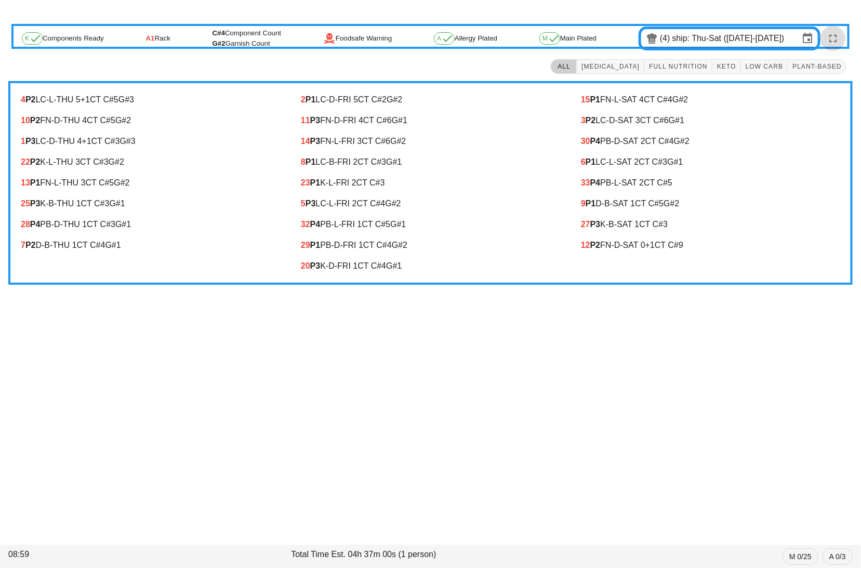
click at [839, 40] on icon "button" at bounding box center [833, 38] width 12 height 12
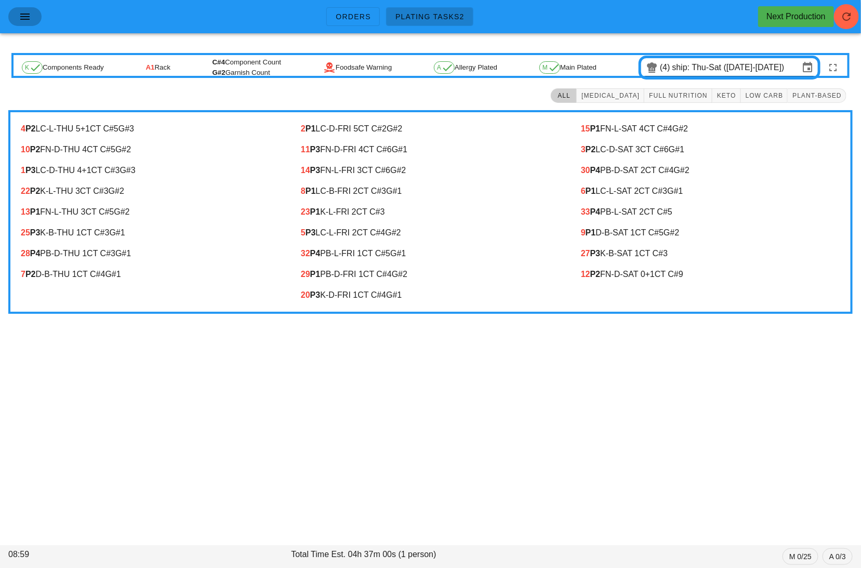
click at [19, 17] on icon "button" at bounding box center [25, 16] width 12 height 12
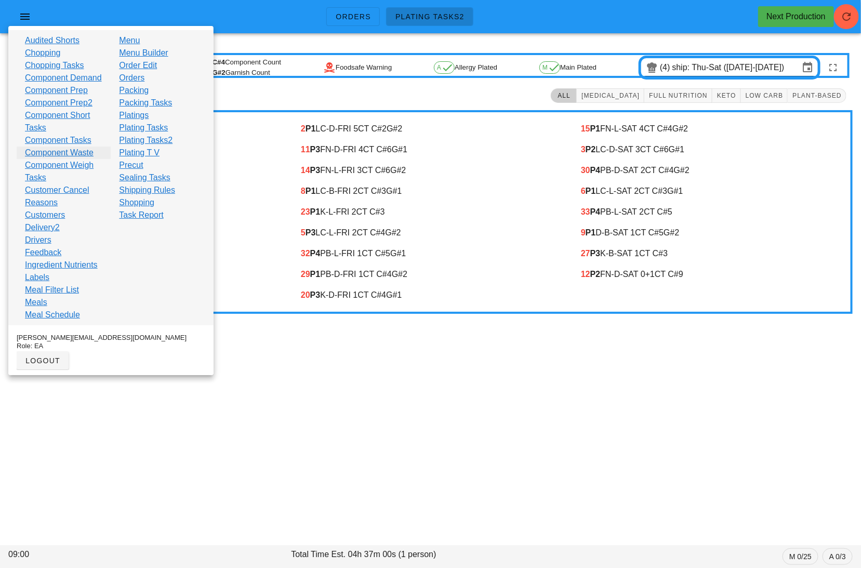
click at [58, 159] on link "Component Waste" at bounding box center [59, 153] width 69 height 12
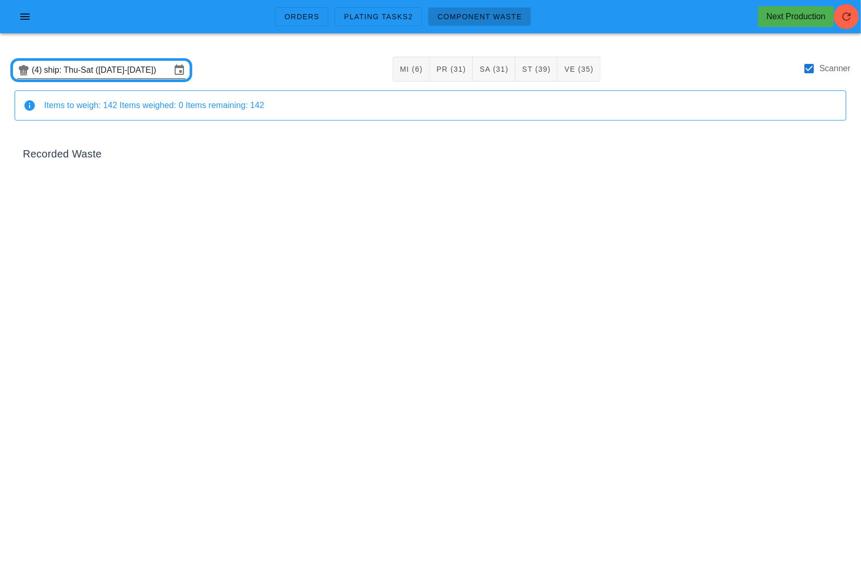
click at [102, 64] on input "ship: Thu-Sat ([DATE]-[DATE])" at bounding box center [107, 70] width 127 height 17
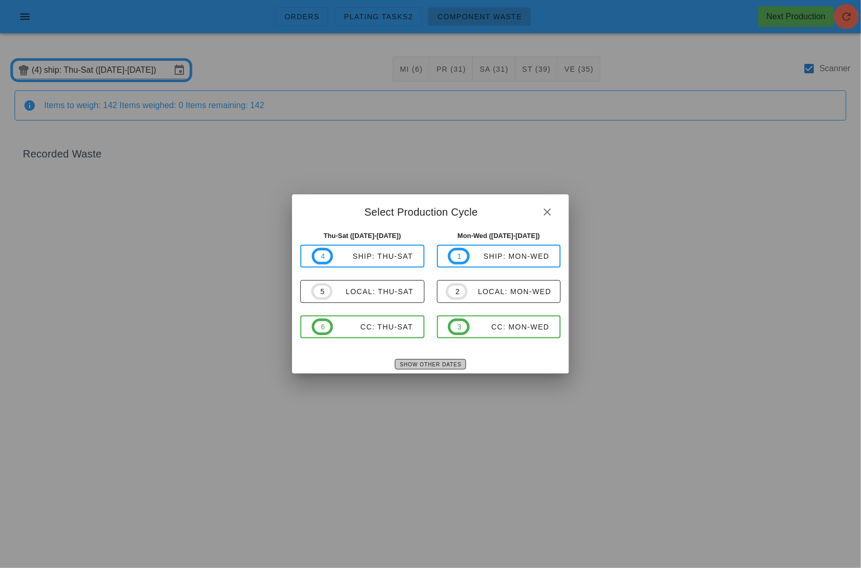
click at [425, 363] on span "Show Other Dates" at bounding box center [431, 365] width 62 height 6
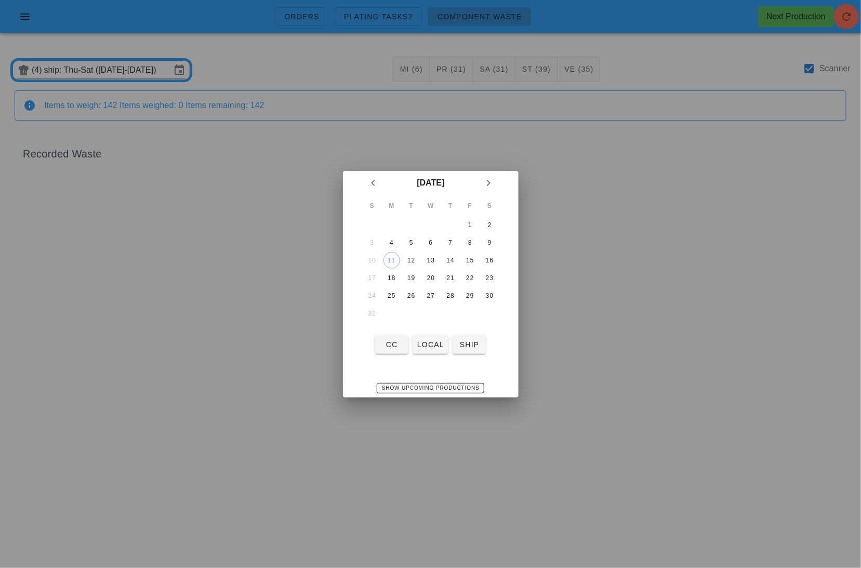
click at [379, 261] on td "10" at bounding box center [372, 260] width 19 height 17
click at [389, 261] on div "11" at bounding box center [392, 260] width 16 height 7
click at [428, 347] on span "local" at bounding box center [431, 344] width 28 height 8
type input "local: Mon-Wed ([DATE]-[DATE])"
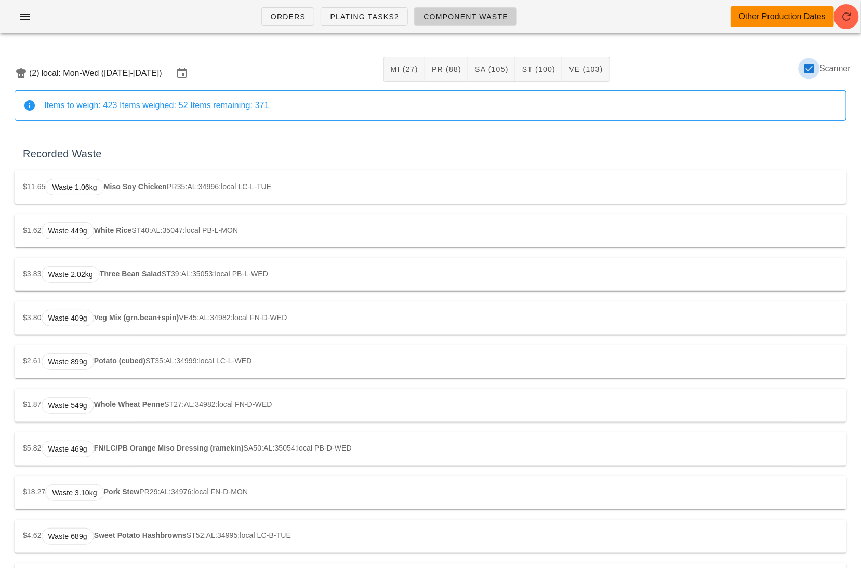
click at [809, 70] on div at bounding box center [809, 69] width 18 height 18
checkbox input "false"
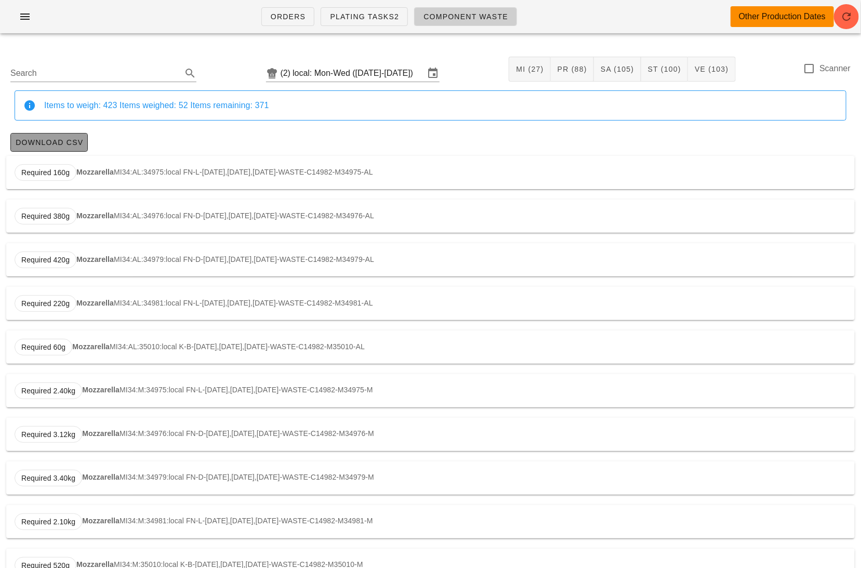
click at [50, 138] on span "Download CSV" at bounding box center [49, 142] width 68 height 8
